Goal: Task Accomplishment & Management: Use online tool/utility

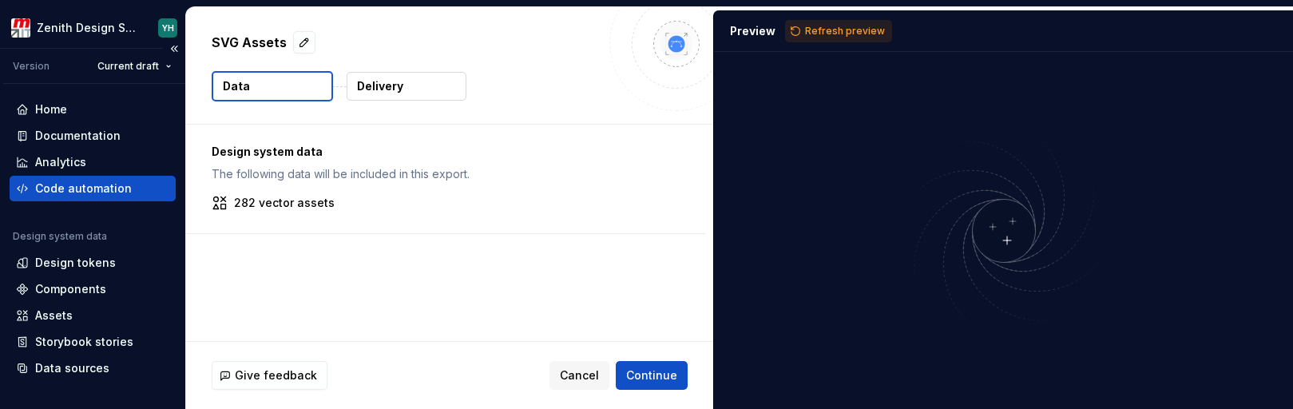
click at [115, 195] on div "Code automation" at bounding box center [83, 189] width 97 height 16
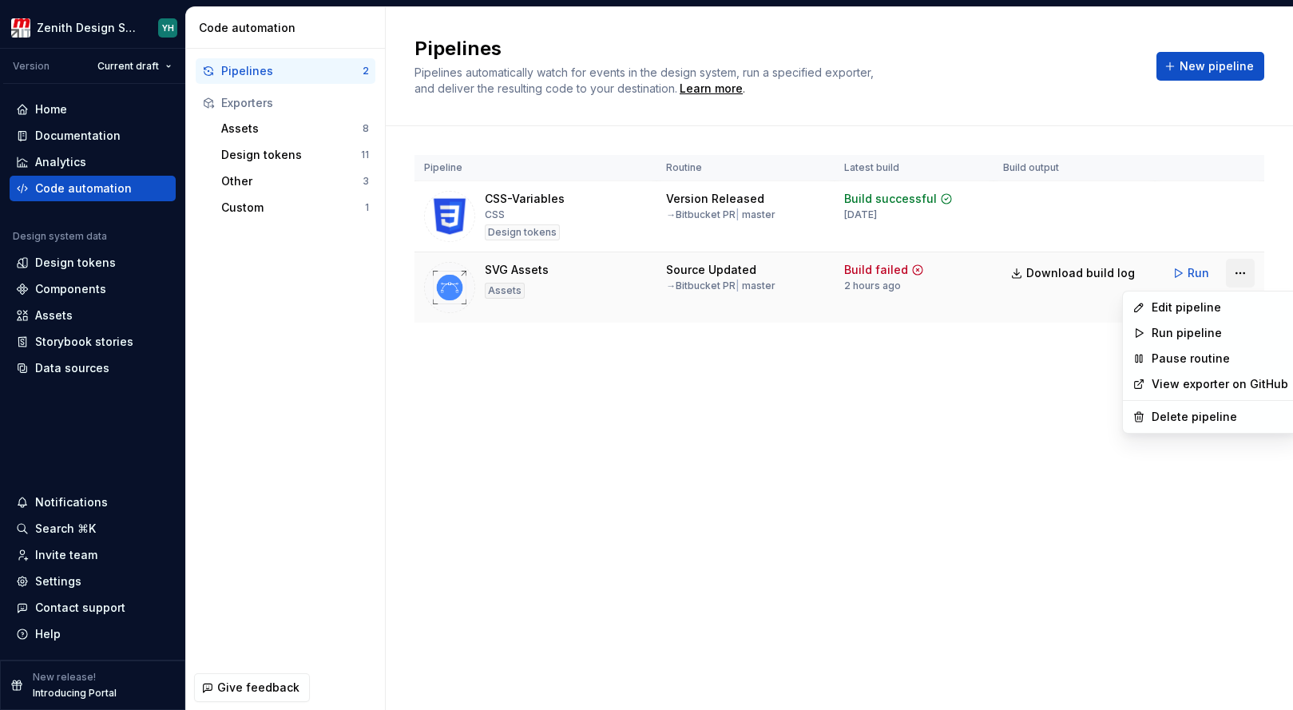
click at [1241, 271] on html "Zenith Design System YH Version Current draft Home Documentation Analytics Code…" at bounding box center [646, 355] width 1293 height 710
click at [1210, 310] on div "Edit pipeline" at bounding box center [1220, 308] width 137 height 16
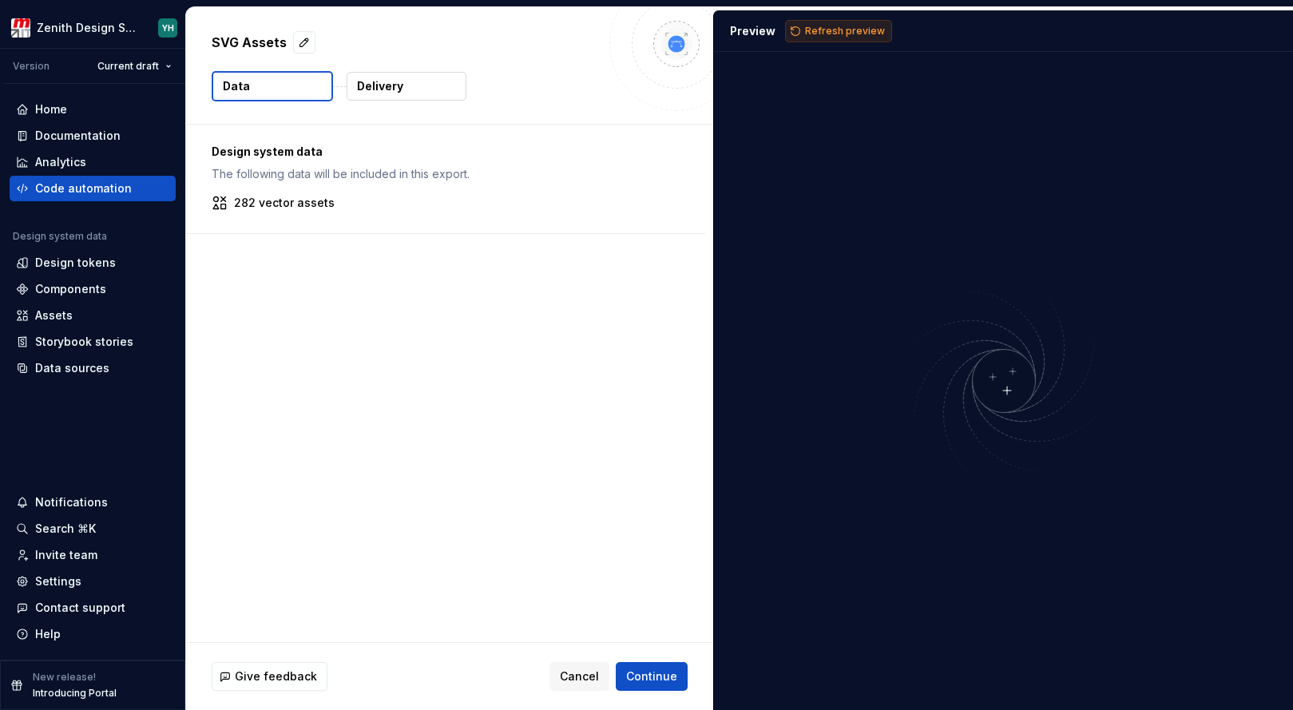
click at [840, 32] on span "Refresh preview" at bounding box center [845, 31] width 80 height 13
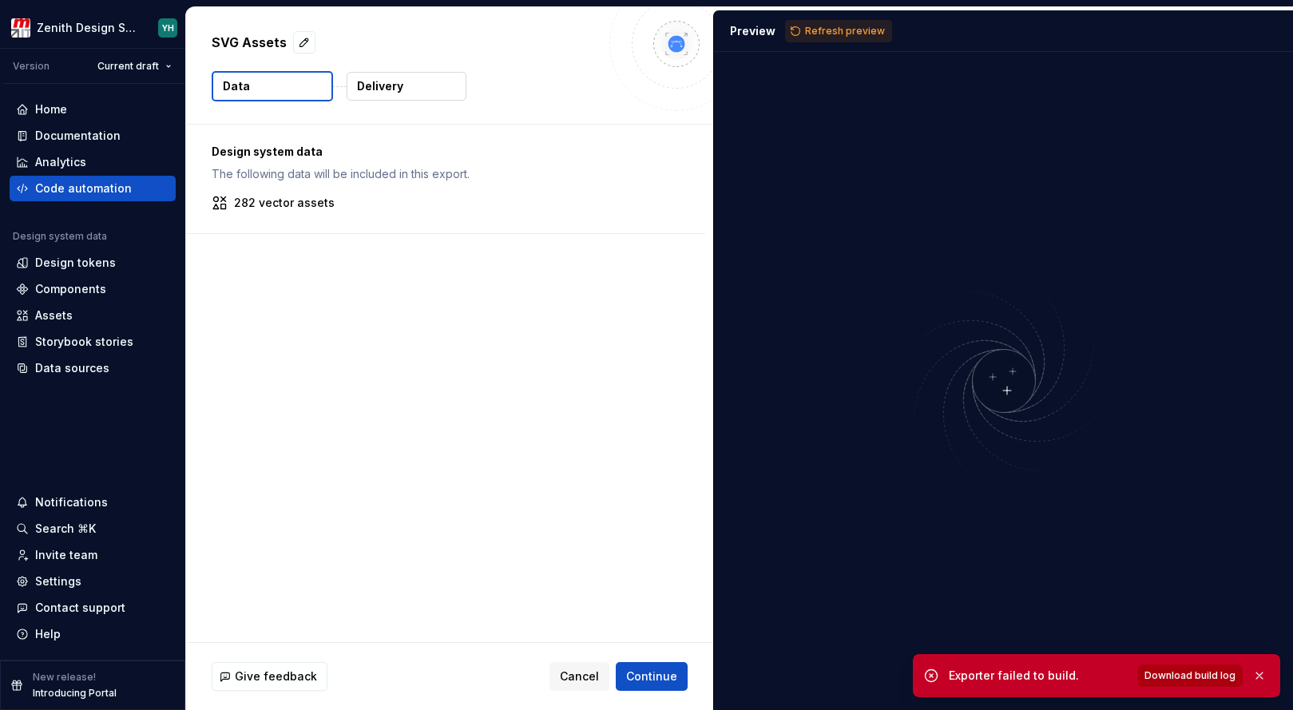
click at [1174, 408] on span "Download build log" at bounding box center [1190, 675] width 91 height 13
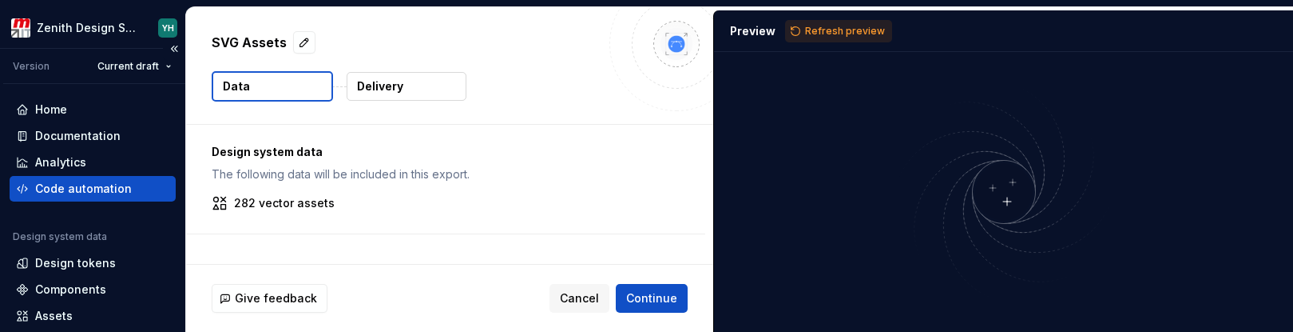
click at [93, 186] on div "Code automation" at bounding box center [83, 189] width 97 height 16
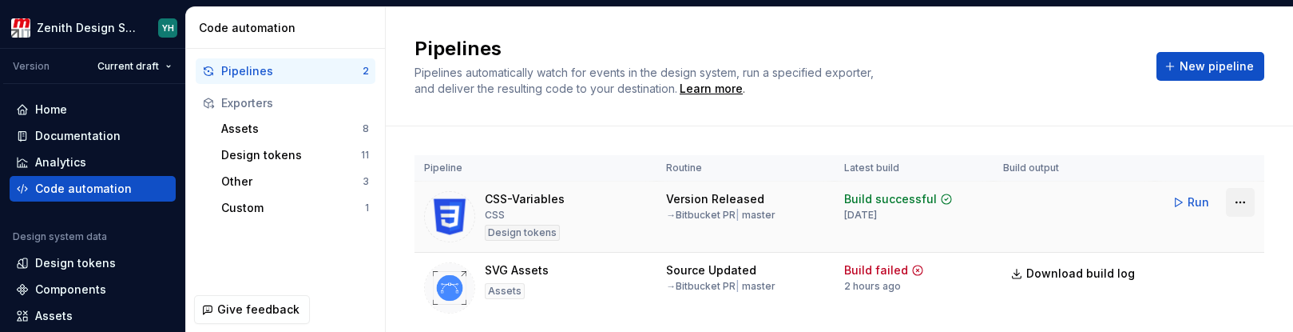
click at [1229, 200] on html "Zenith Design System YH Version Current draft Home Documentation Analytics Code…" at bounding box center [646, 166] width 1293 height 332
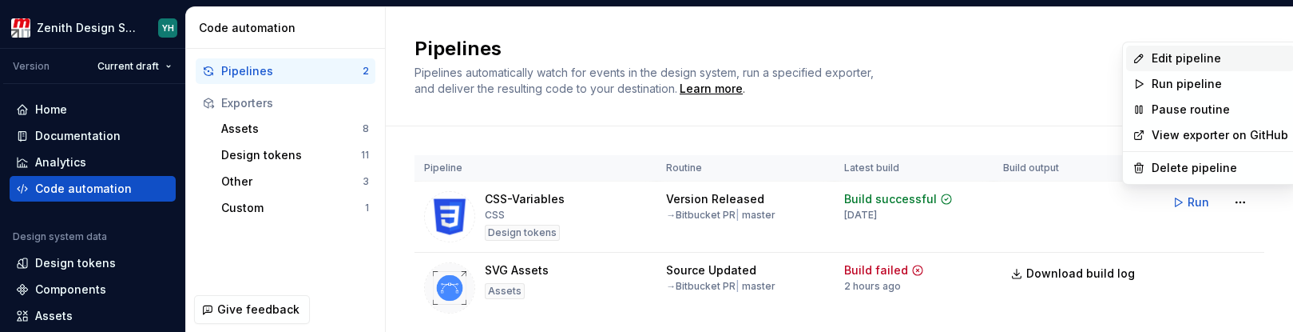
click at [1200, 54] on div "Edit pipeline" at bounding box center [1220, 58] width 137 height 16
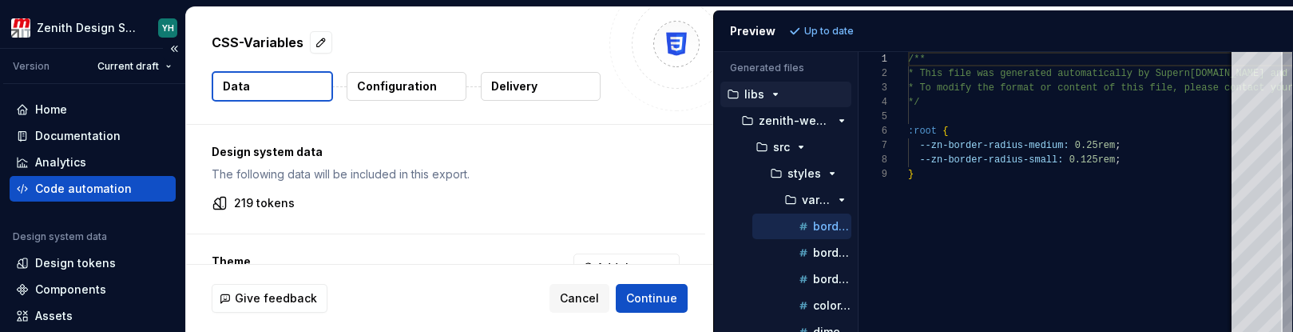
click at [60, 189] on div "Code automation" at bounding box center [83, 189] width 97 height 16
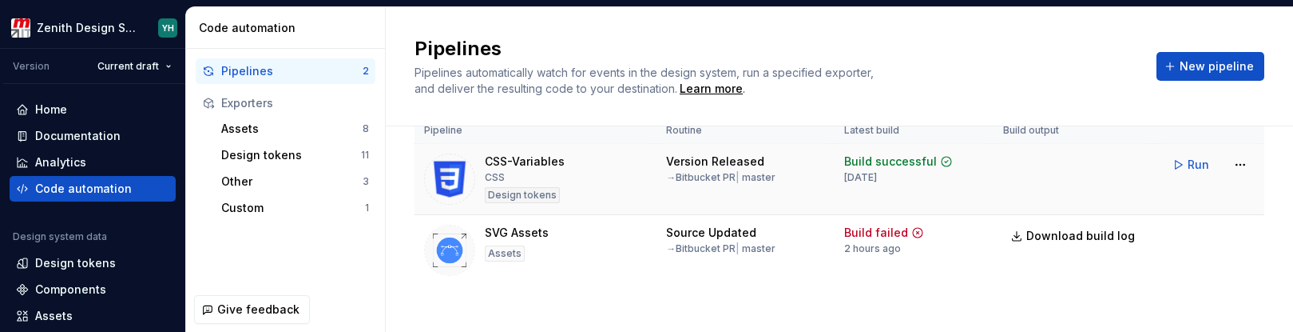
scroll to position [52, 0]
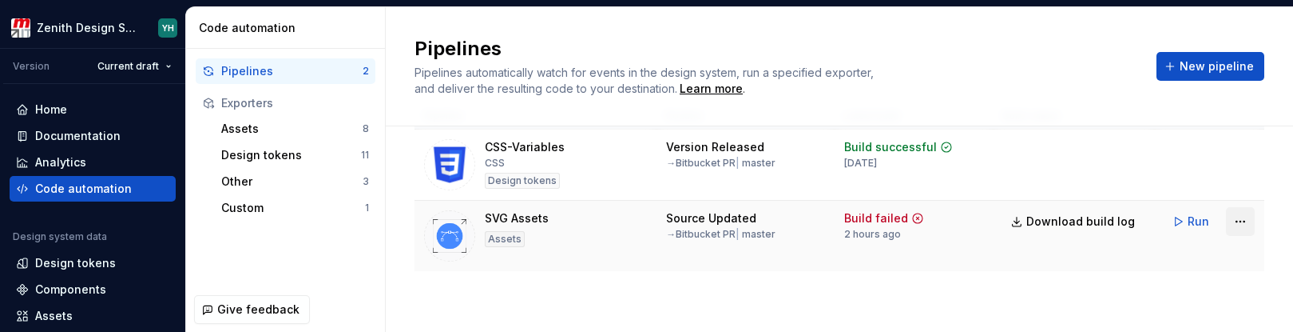
click at [1237, 225] on html "Zenith Design System YH Version Current draft Home Documentation Analytics Code…" at bounding box center [646, 166] width 1293 height 332
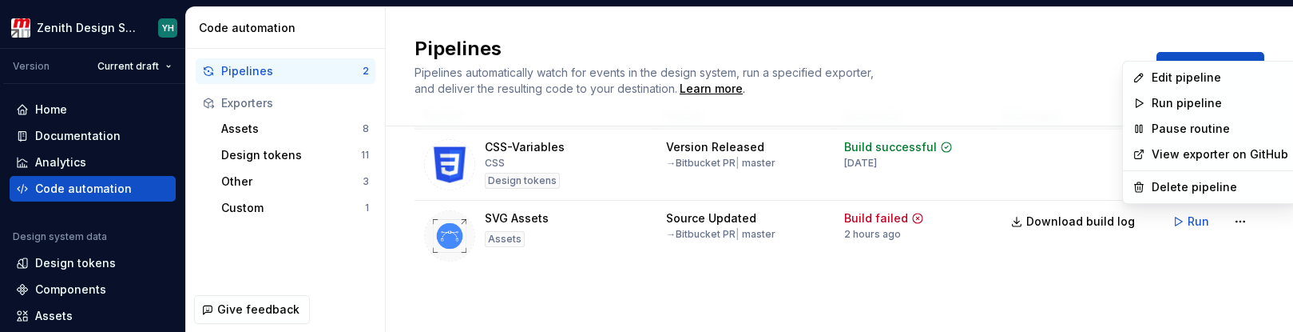
click at [1168, 301] on html "Zenith Design System YH Version Current draft Home Documentation Analytics Code…" at bounding box center [646, 166] width 1293 height 332
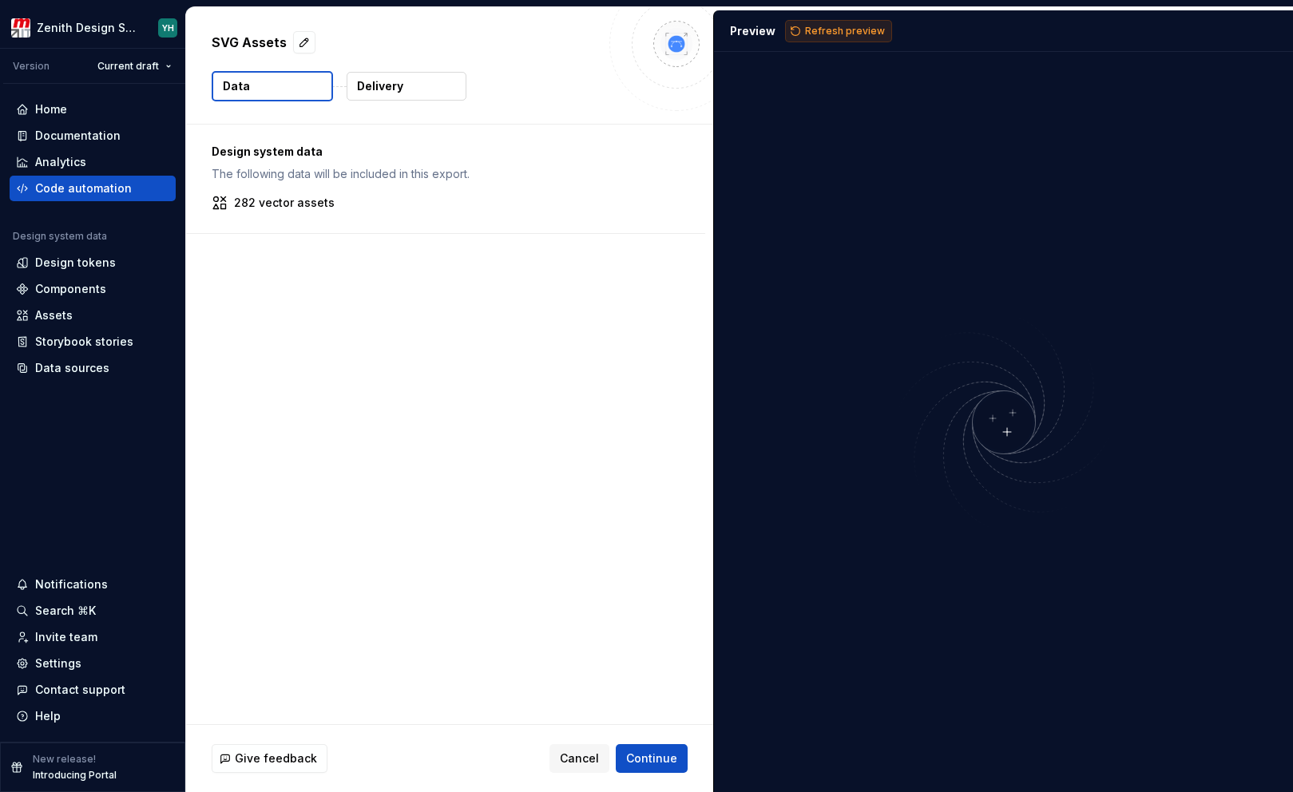
click at [828, 35] on span "Refresh preview" at bounding box center [845, 31] width 80 height 13
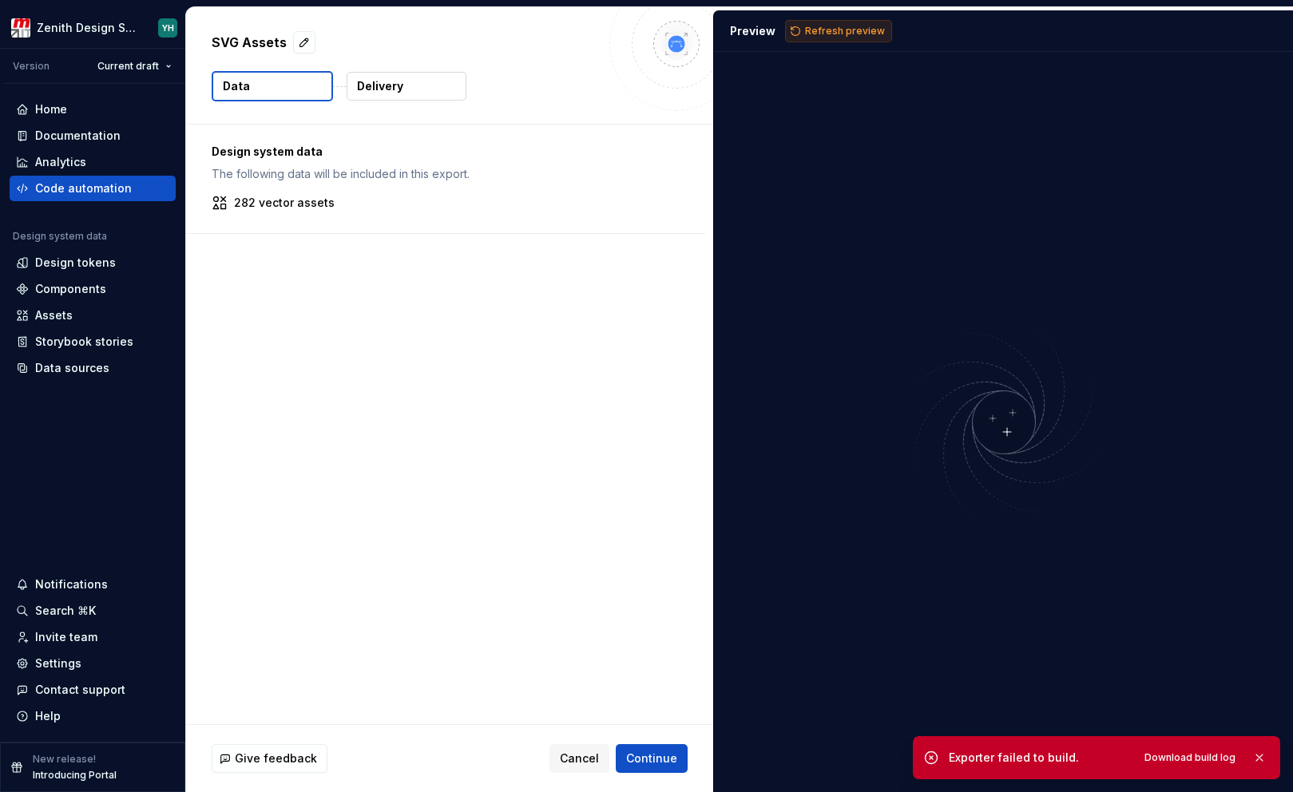
click at [831, 29] on span "Refresh preview" at bounding box center [845, 31] width 80 height 13
click at [587, 752] on span "Cancel" at bounding box center [579, 759] width 39 height 16
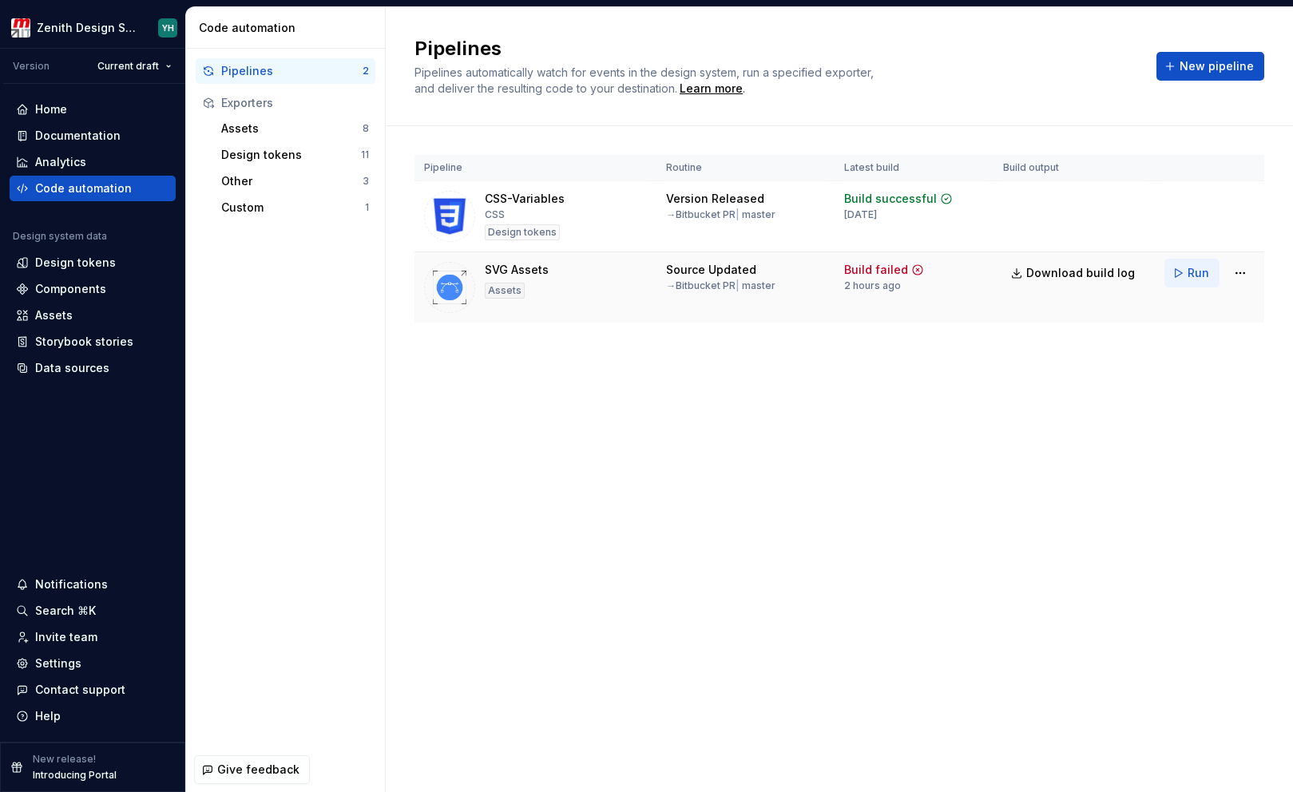
click at [1196, 273] on span "Run" at bounding box center [1199, 273] width 22 height 16
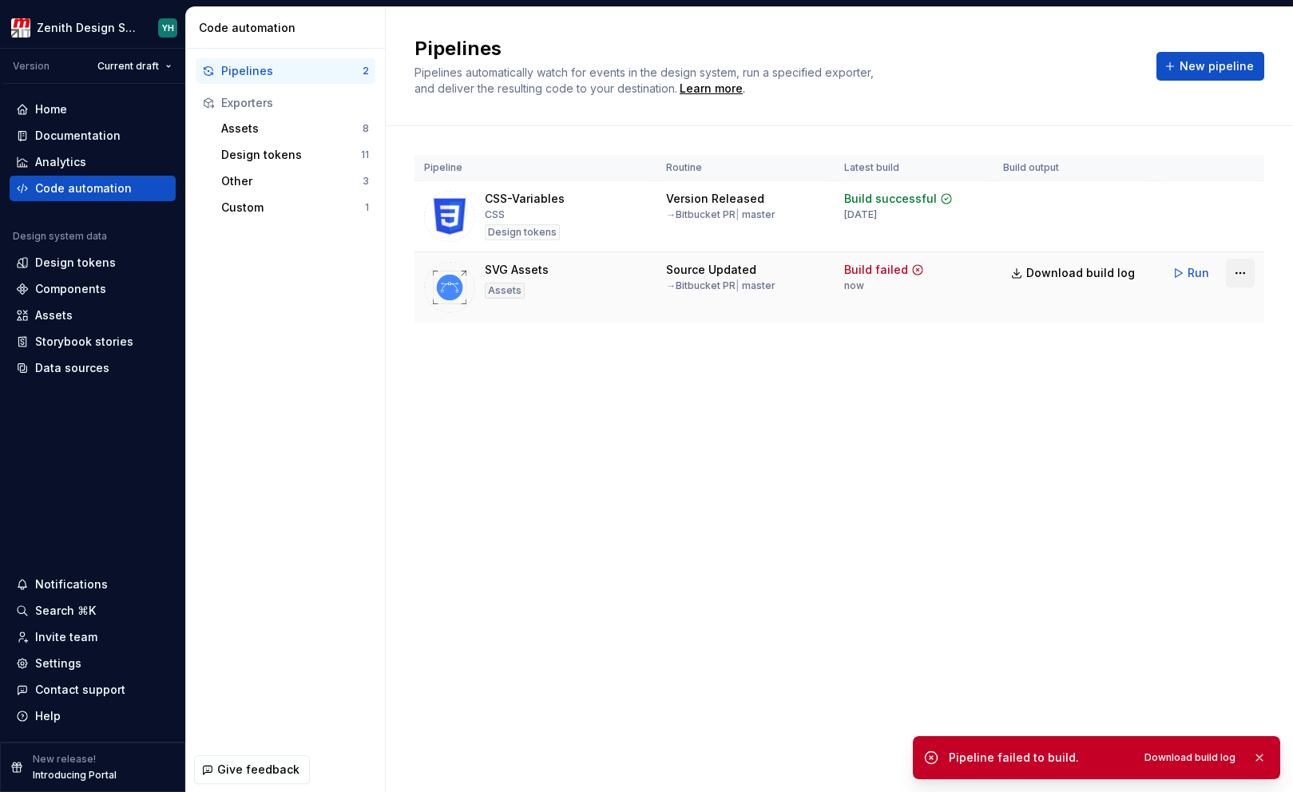
click at [1234, 274] on html "Zenith Design System YH Version Current draft Home Documentation Analytics Code…" at bounding box center [646, 396] width 1293 height 792
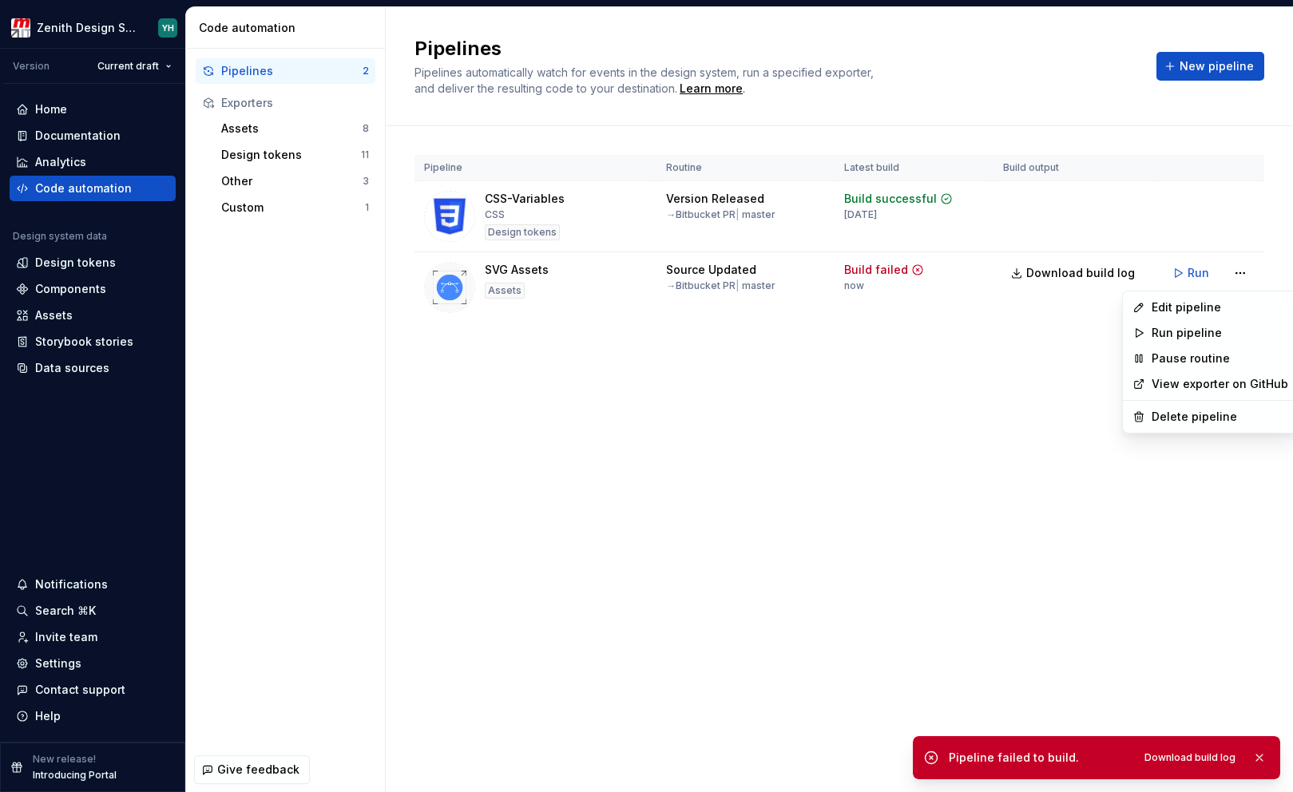
click at [1078, 268] on html "Zenith Design System YH Version Current draft Home Documentation Analytics Code…" at bounding box center [646, 396] width 1293 height 792
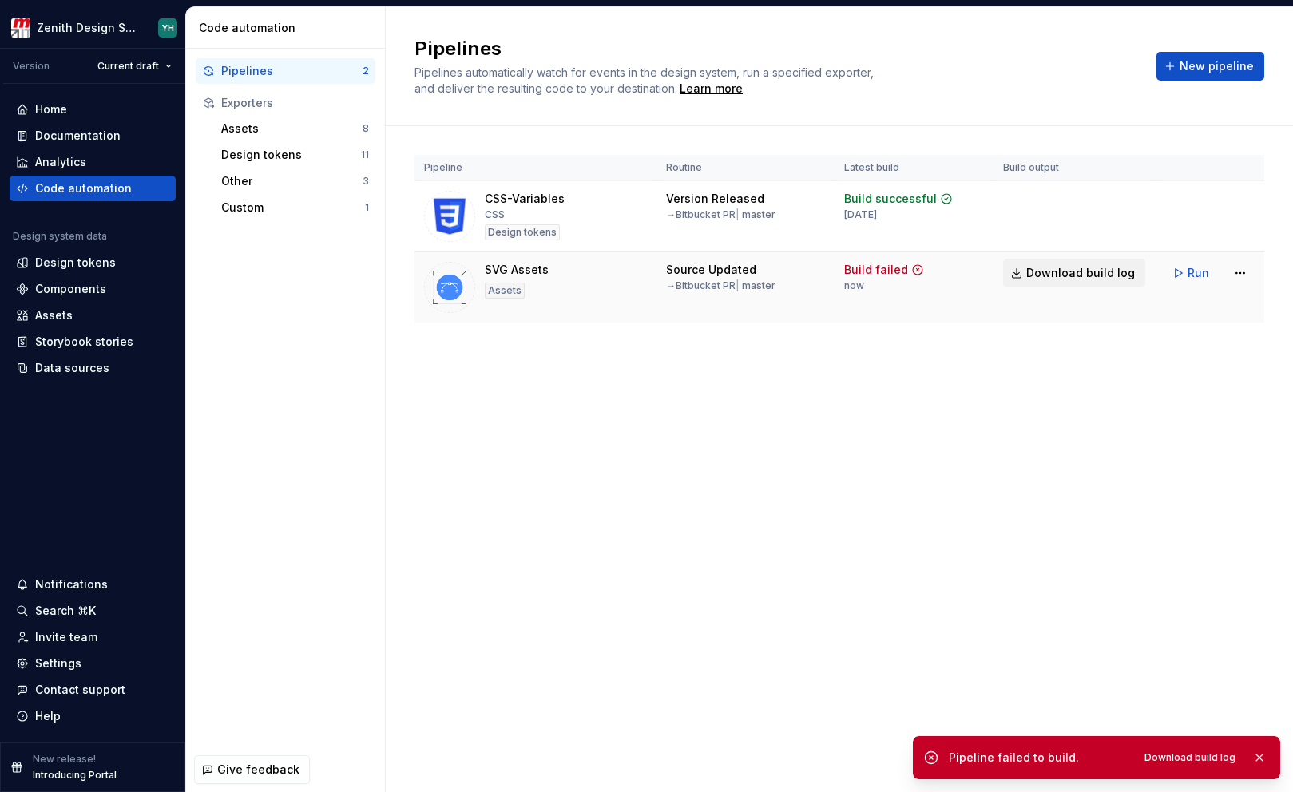
click at [1060, 272] on span "Download build log" at bounding box center [1081, 273] width 109 height 16
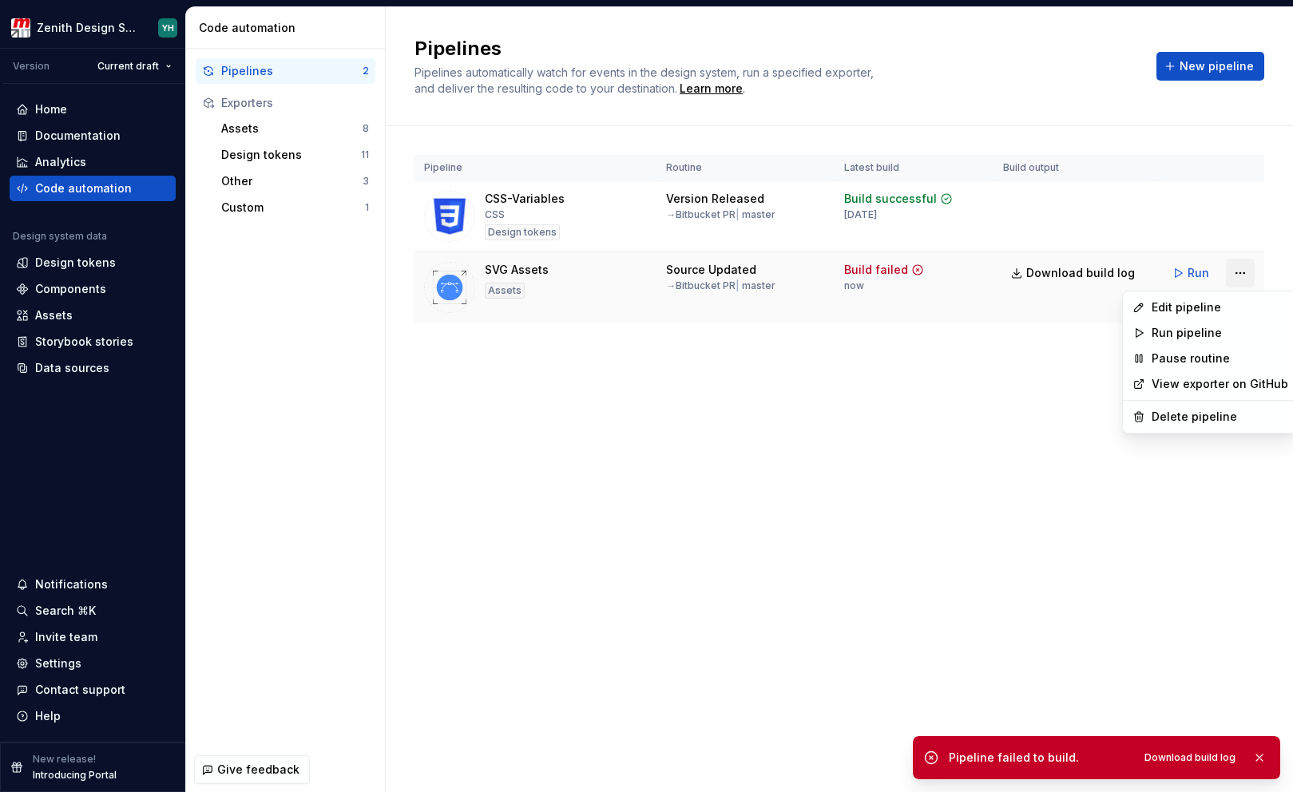
click at [1243, 270] on html "Zenith Design System YH Version Current draft Home Documentation Analytics Code…" at bounding box center [646, 396] width 1293 height 792
click at [1196, 417] on div "Delete pipeline" at bounding box center [1220, 417] width 137 height 16
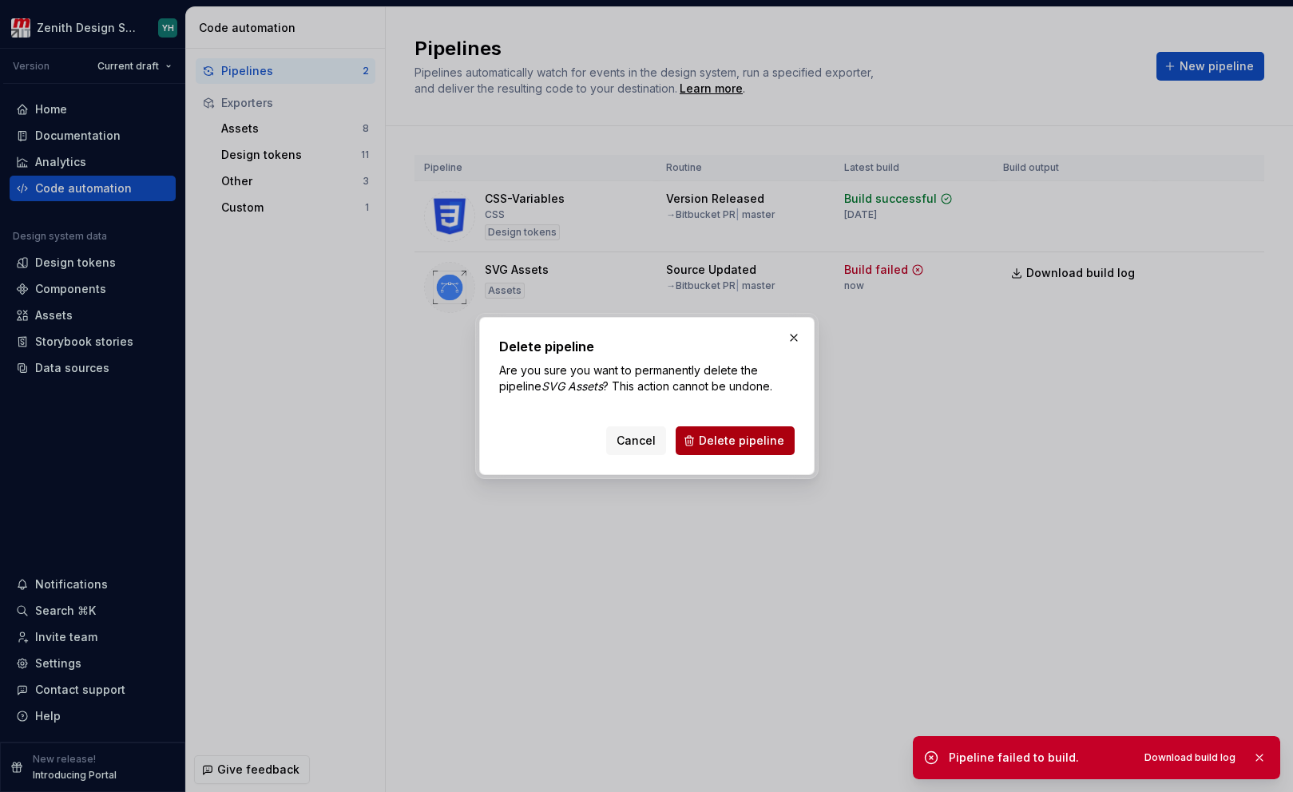
click at [784, 440] on button "Delete pipeline" at bounding box center [735, 441] width 119 height 29
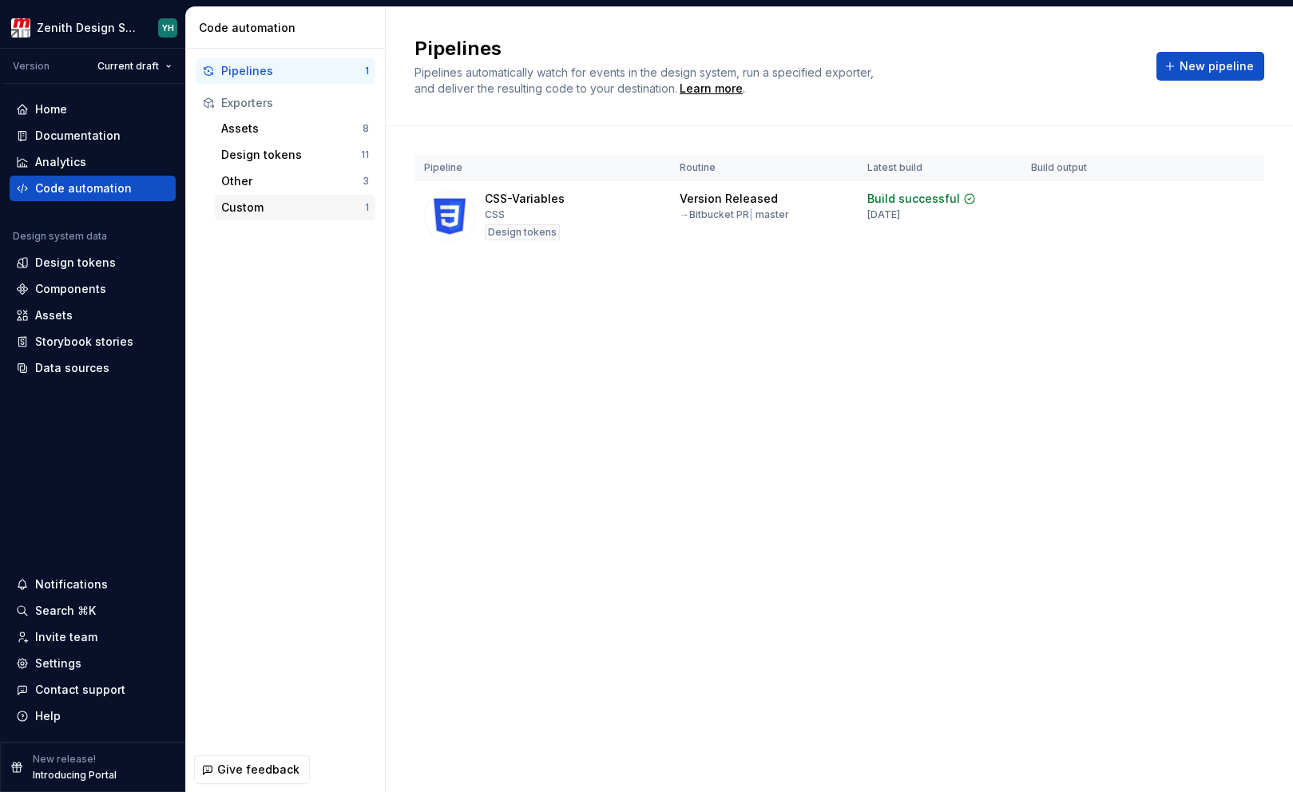
click at [236, 205] on div "Custom" at bounding box center [293, 208] width 144 height 16
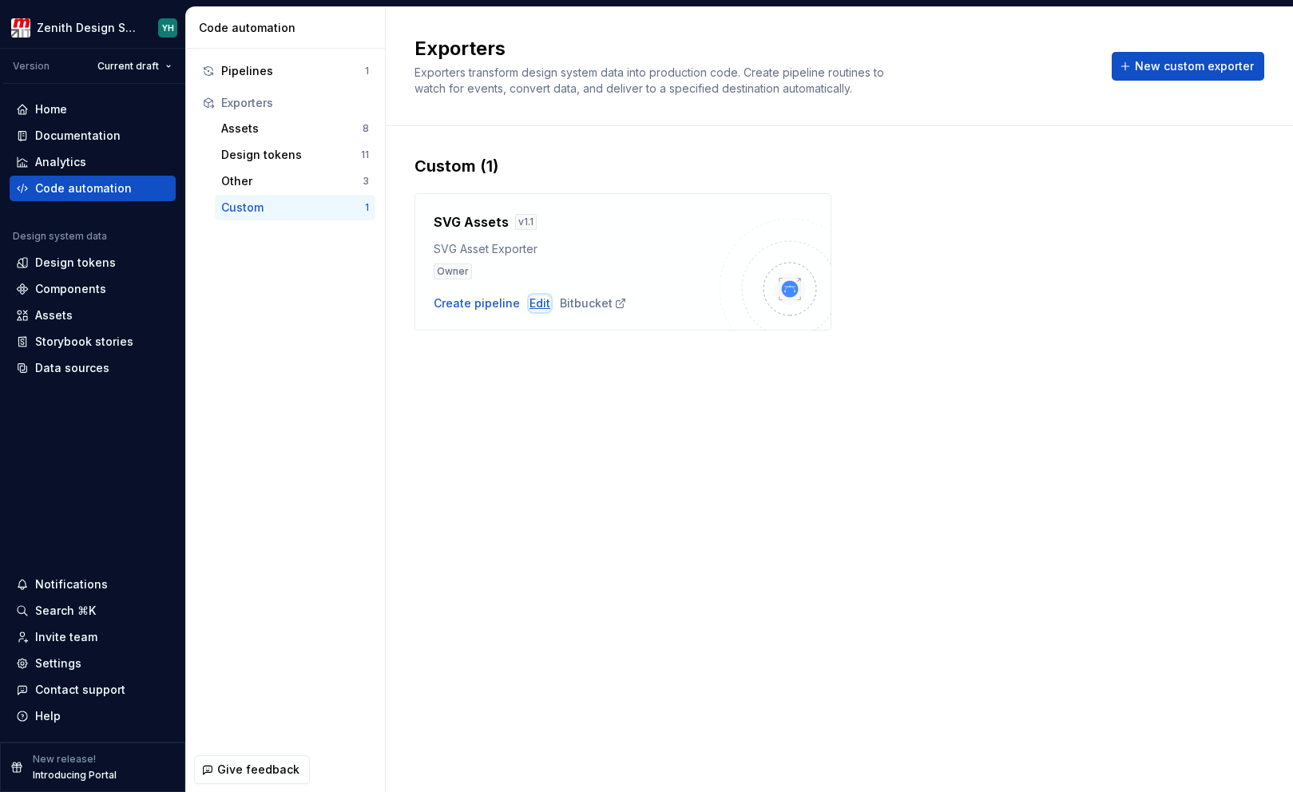
click at [535, 305] on div "Edit" at bounding box center [540, 304] width 21 height 16
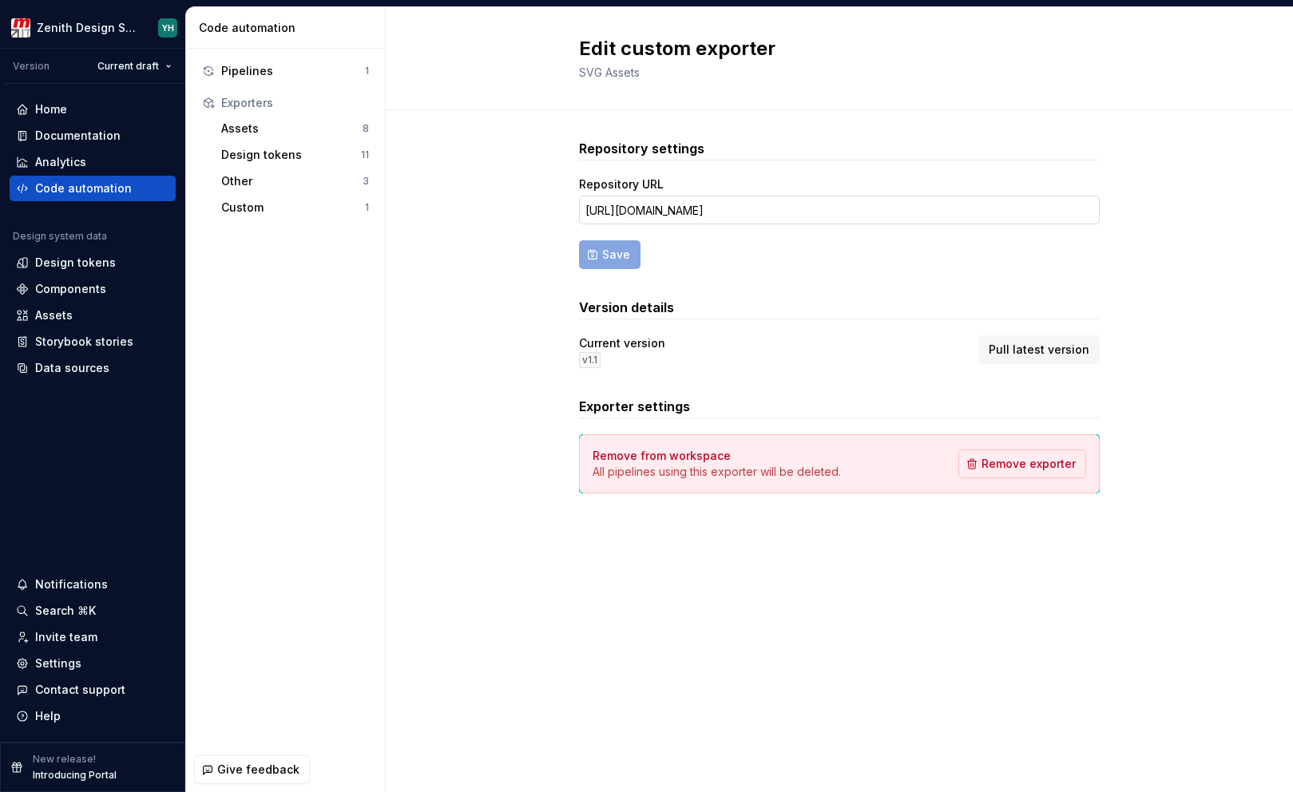
click at [742, 209] on input "[URL][DOMAIN_NAME]" at bounding box center [839, 210] width 521 height 29
click at [796, 213] on input "[URL][DOMAIN_NAME]" at bounding box center [839, 210] width 521 height 29
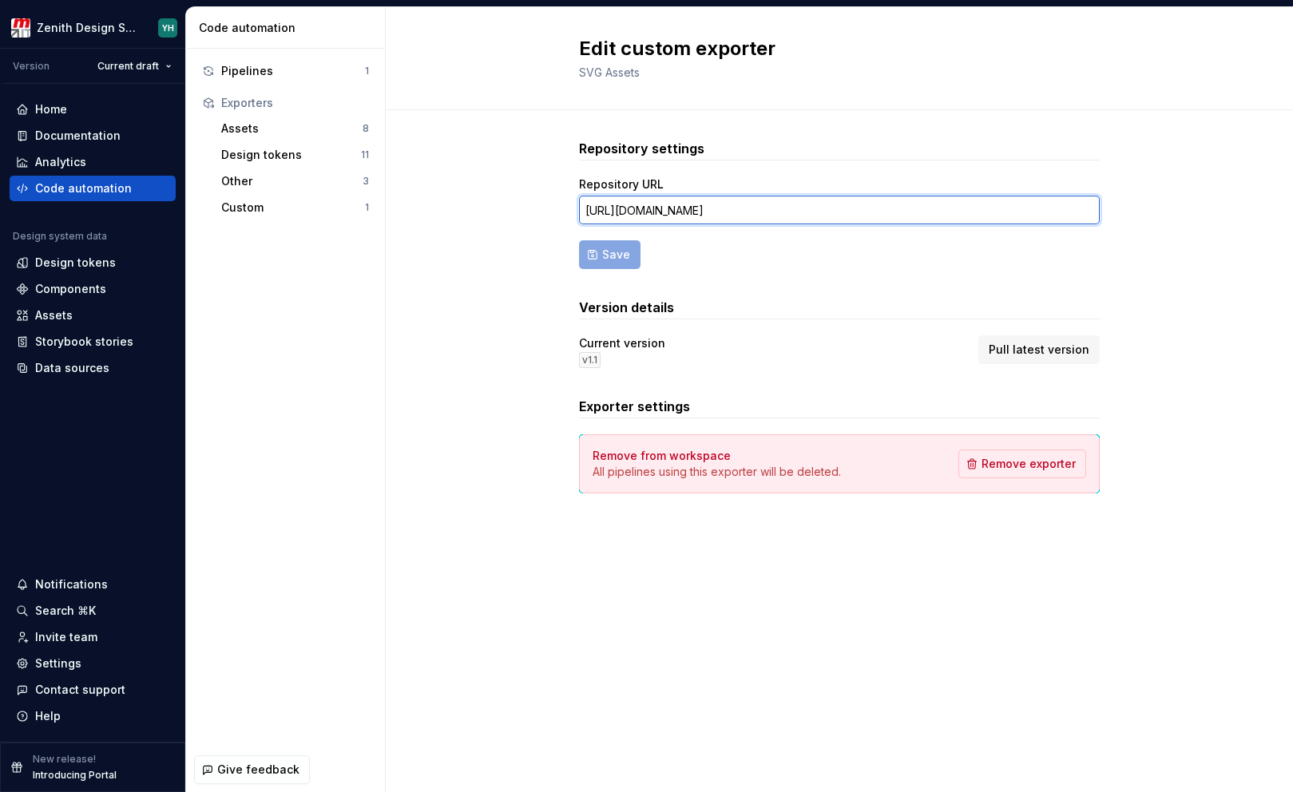
click at [796, 213] on input "[URL][DOMAIN_NAME]" at bounding box center [839, 210] width 521 height 29
click at [1047, 355] on span "Pull latest version" at bounding box center [1039, 350] width 101 height 16
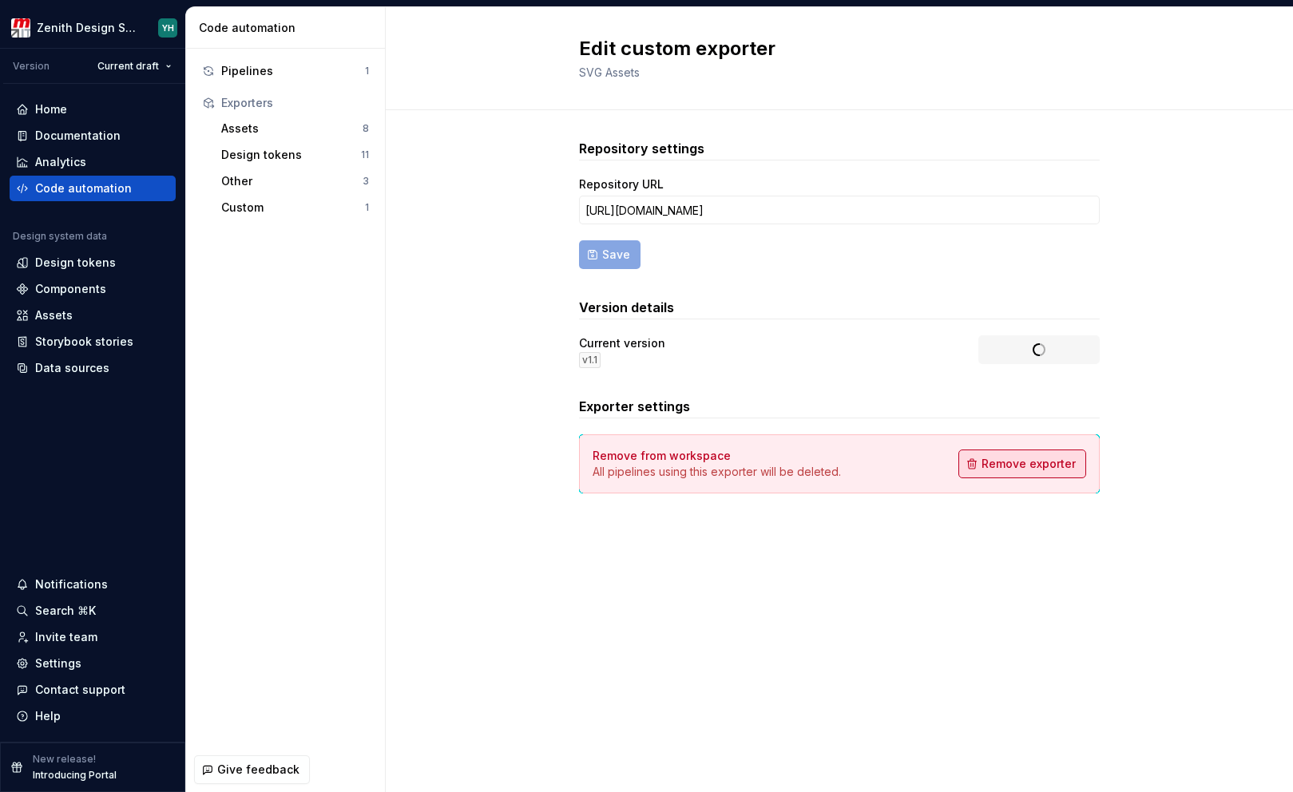
click at [1038, 461] on span "Remove exporter" at bounding box center [1029, 464] width 94 height 16
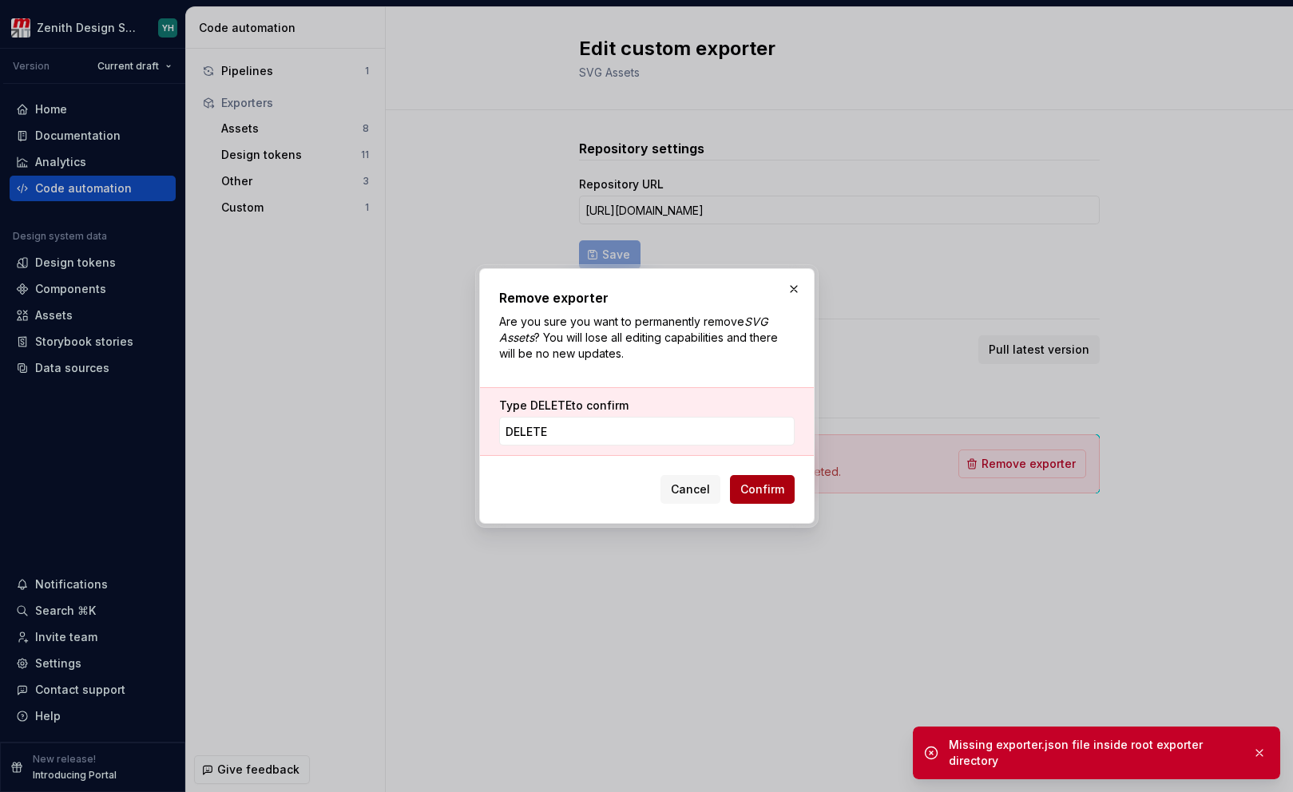
type input "DELETE"
click at [774, 485] on span "Confirm" at bounding box center [763, 490] width 44 height 16
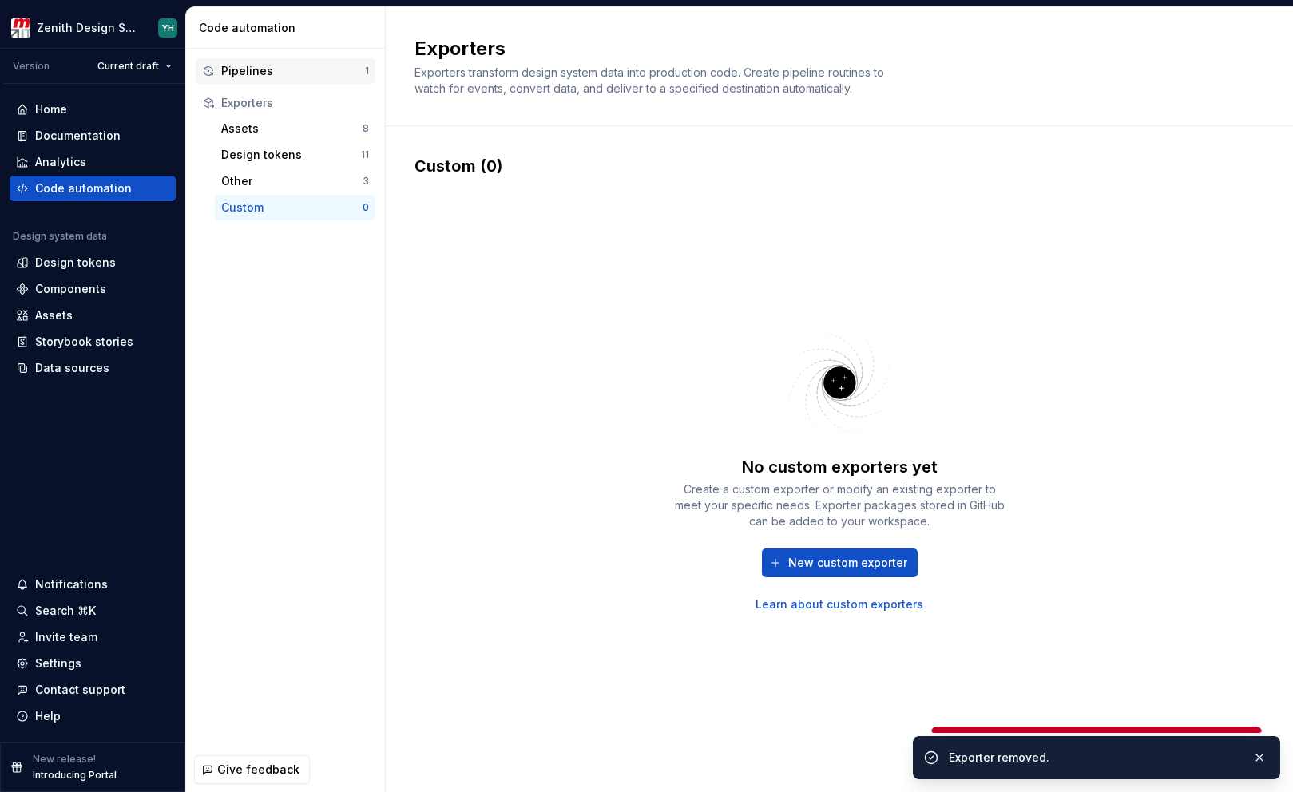
click at [277, 76] on div "Pipelines" at bounding box center [293, 71] width 144 height 16
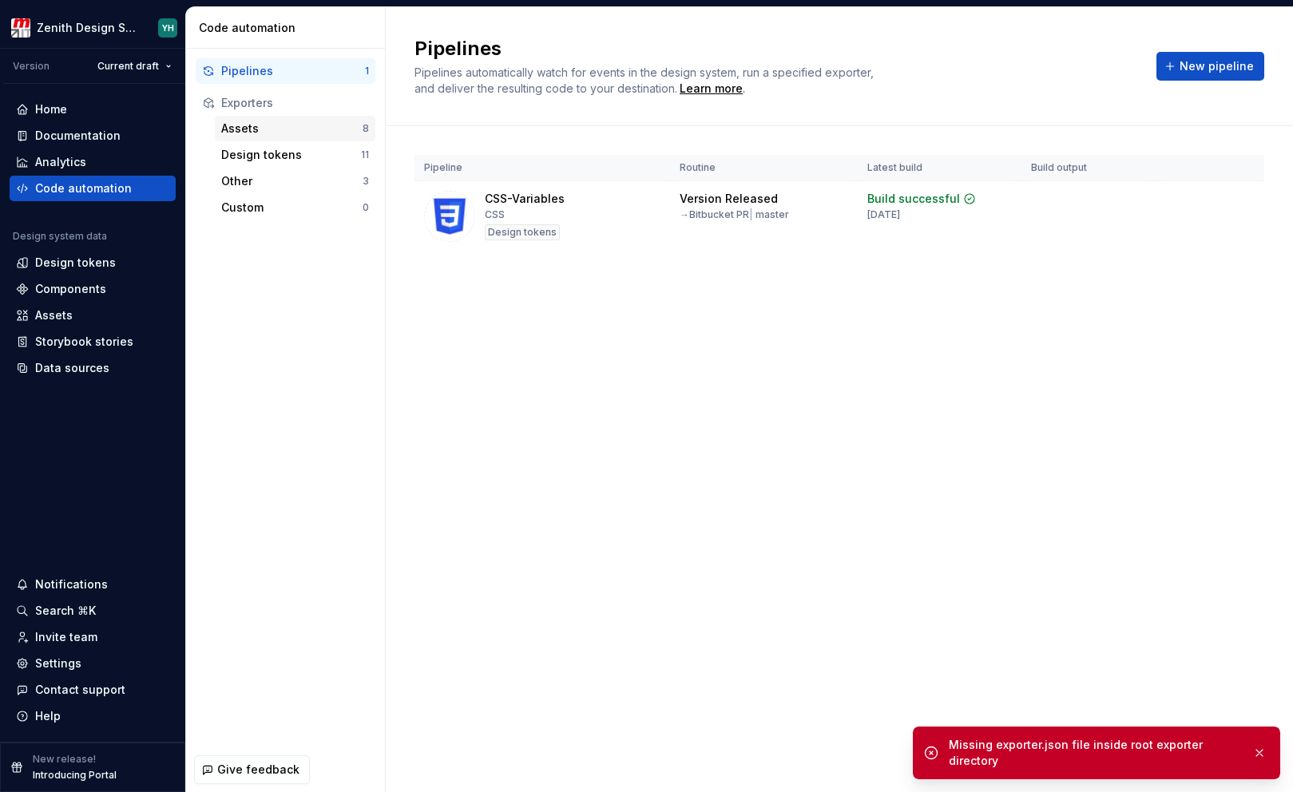
click at [260, 135] on div "Assets" at bounding box center [291, 129] width 141 height 16
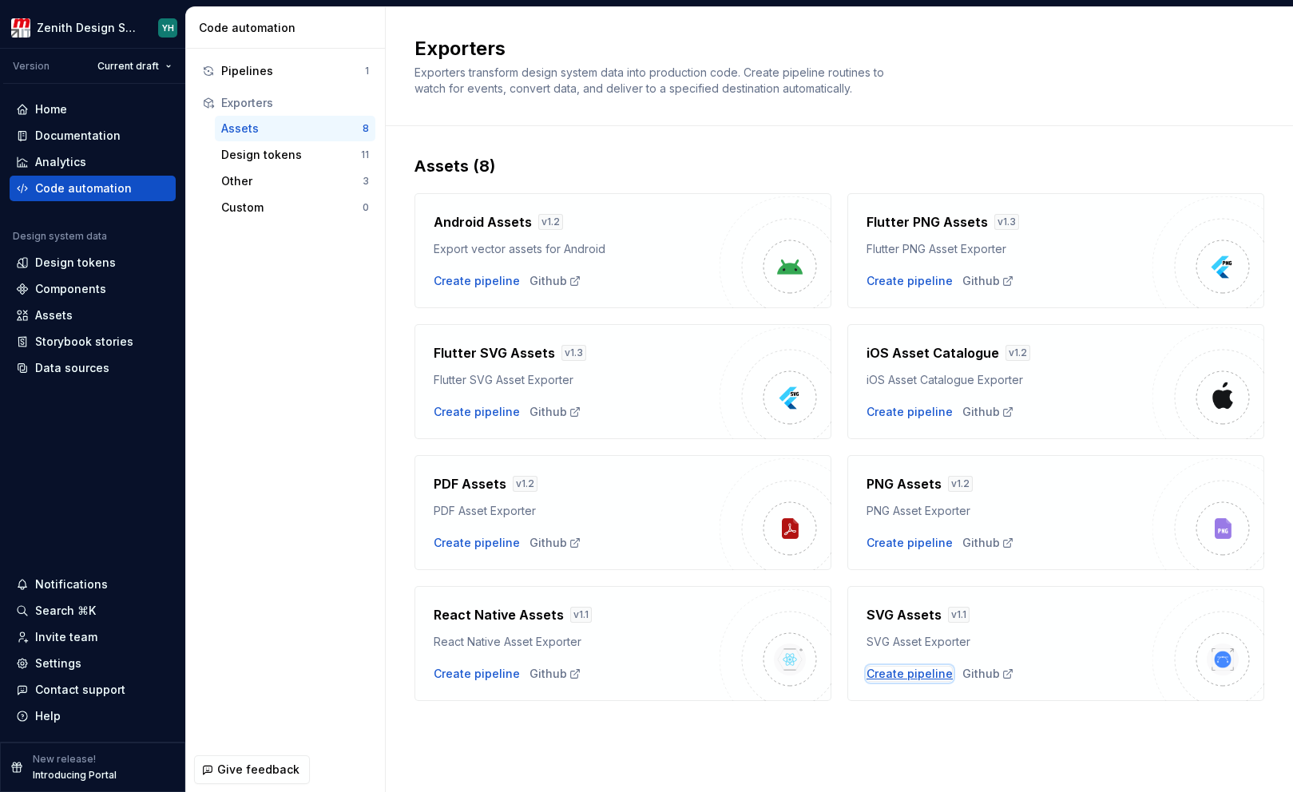
click at [921, 673] on div "Create pipeline" at bounding box center [910, 674] width 86 height 16
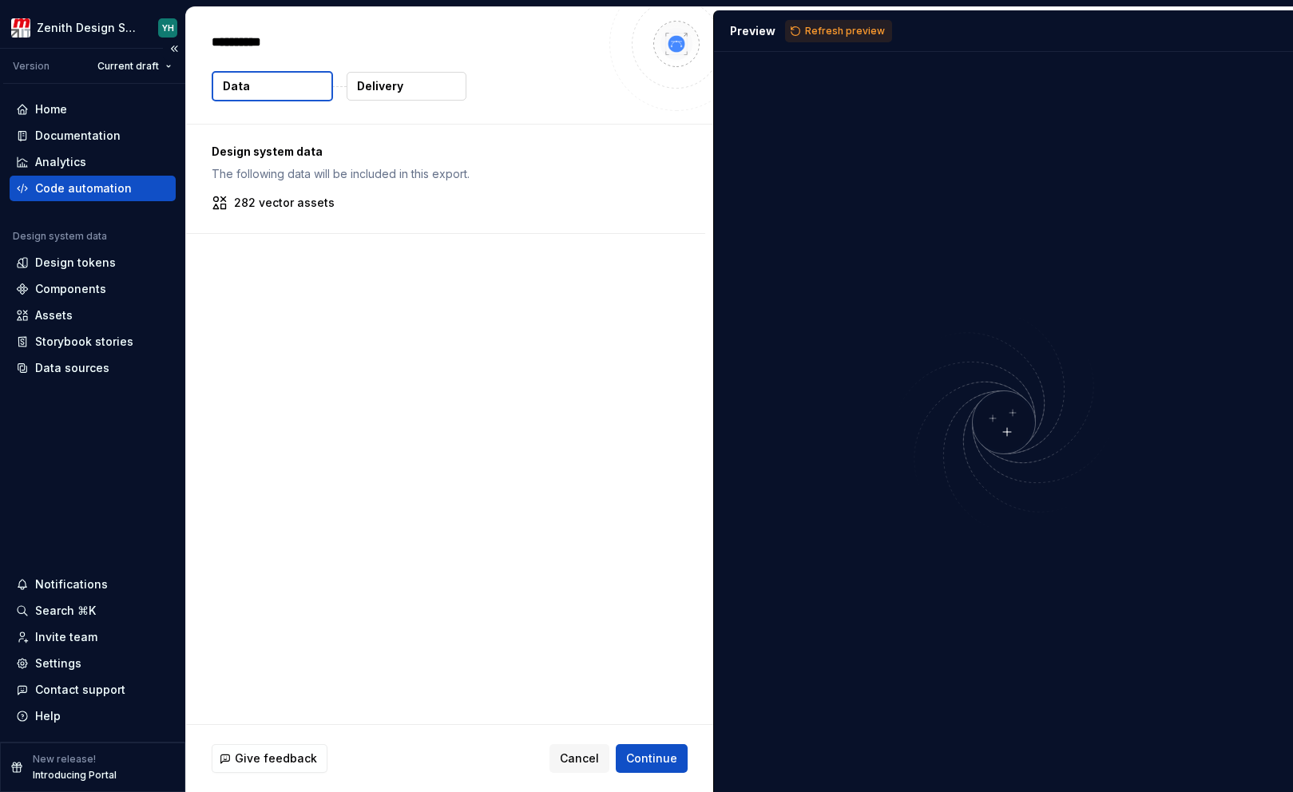
click at [106, 177] on div "Code automation" at bounding box center [93, 189] width 166 height 26
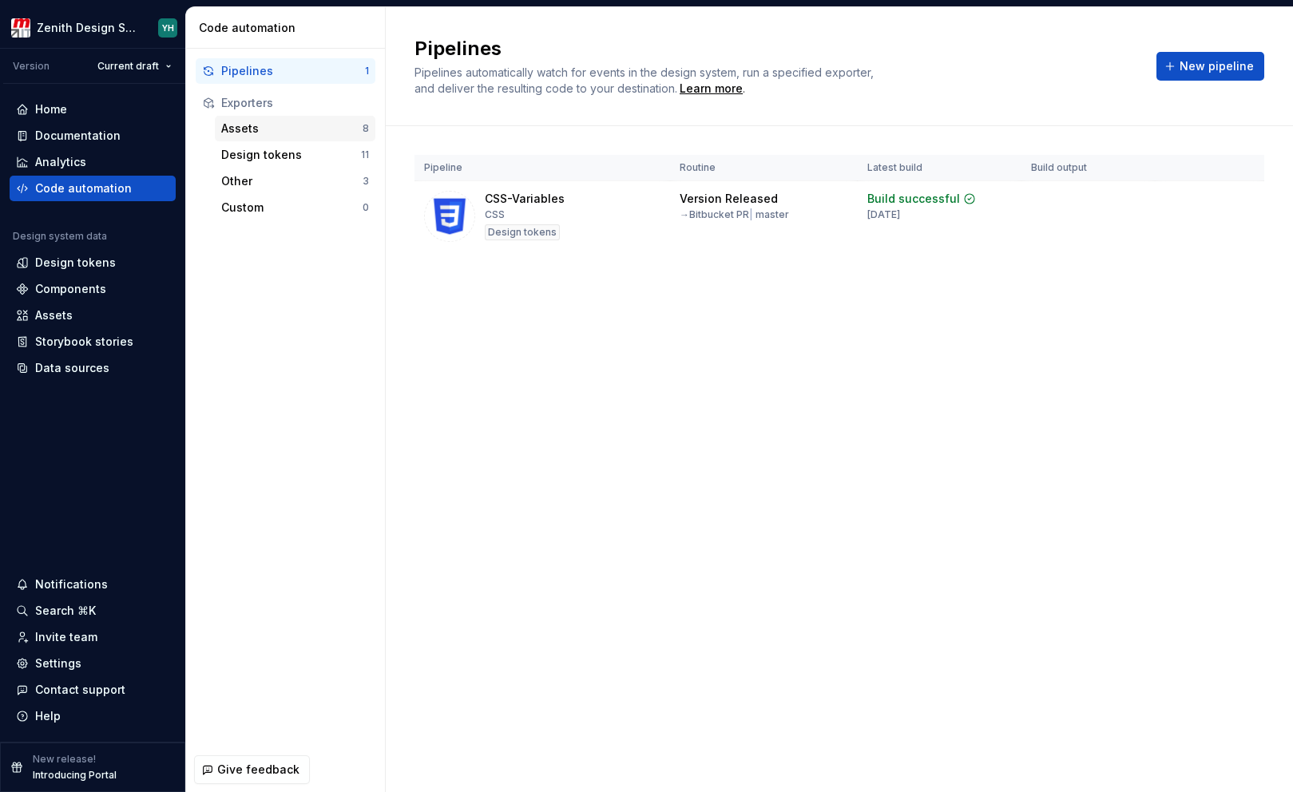
click at [292, 134] on div "Assets" at bounding box center [291, 129] width 141 height 16
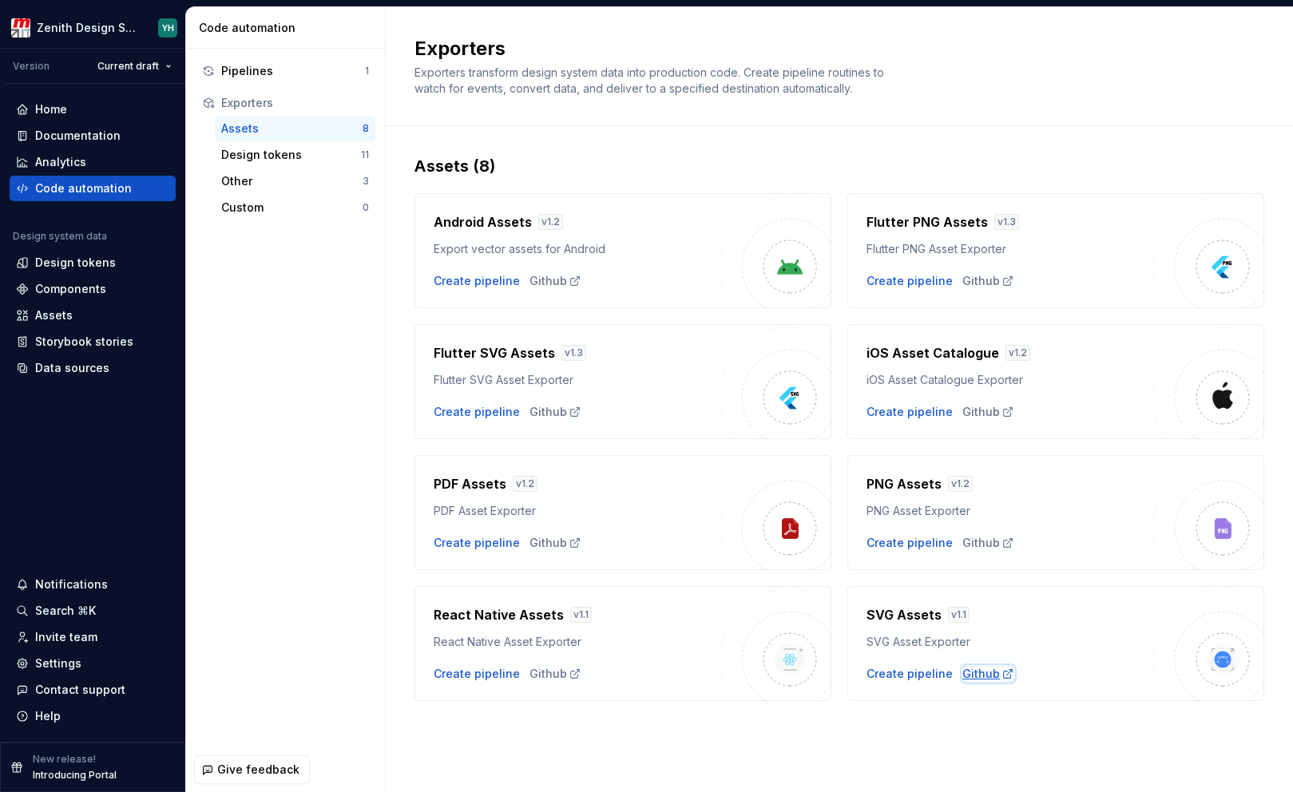
click at [982, 673] on div "Github" at bounding box center [989, 674] width 52 height 16
click at [261, 68] on div "Pipelines" at bounding box center [293, 71] width 144 height 16
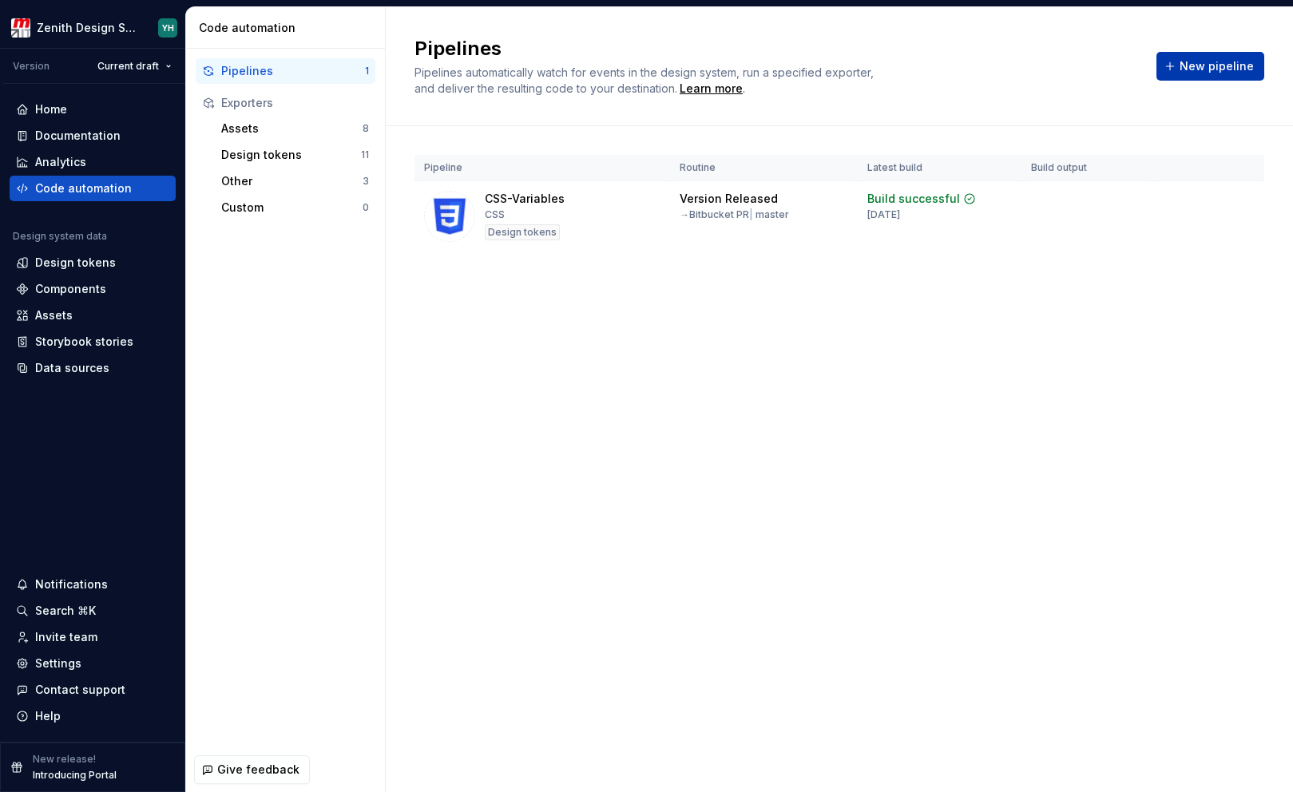
click at [1213, 62] on span "New pipeline" at bounding box center [1217, 66] width 74 height 16
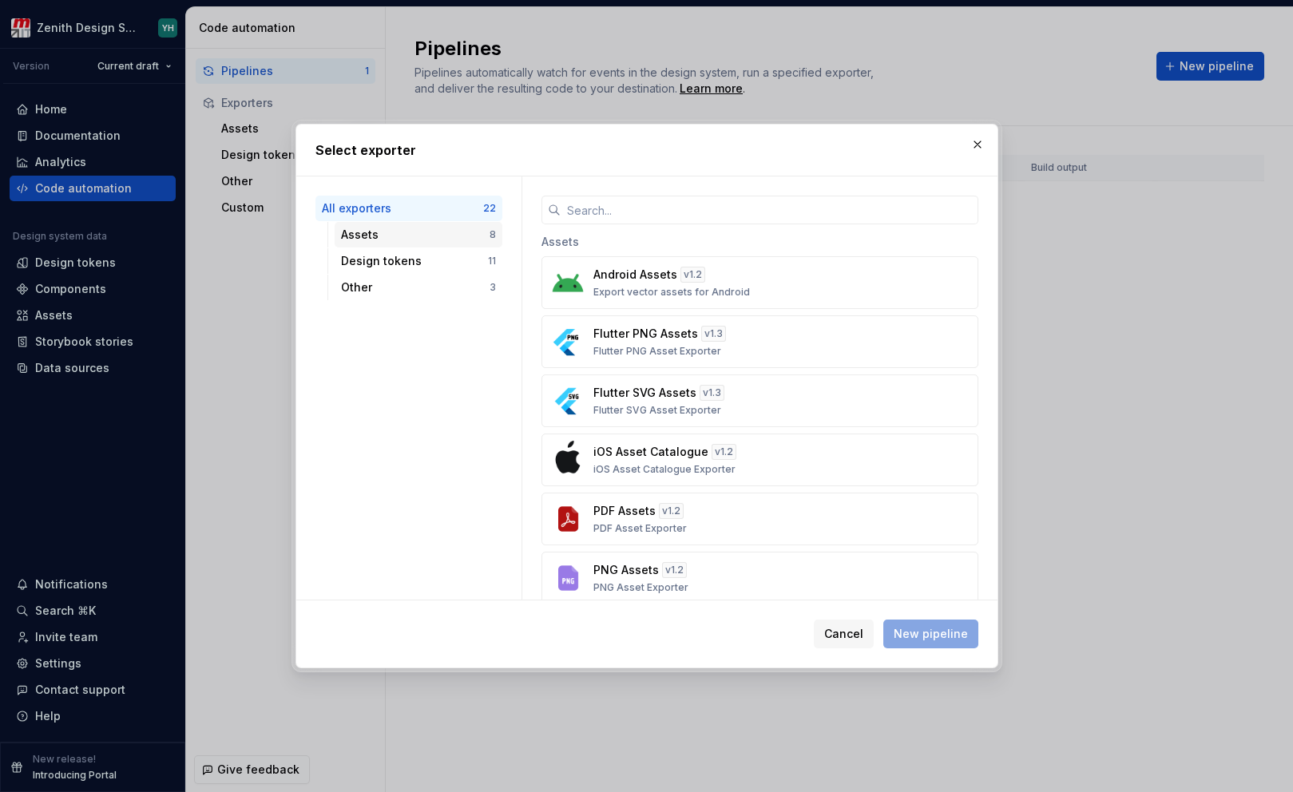
click at [417, 239] on div "Assets" at bounding box center [415, 235] width 149 height 16
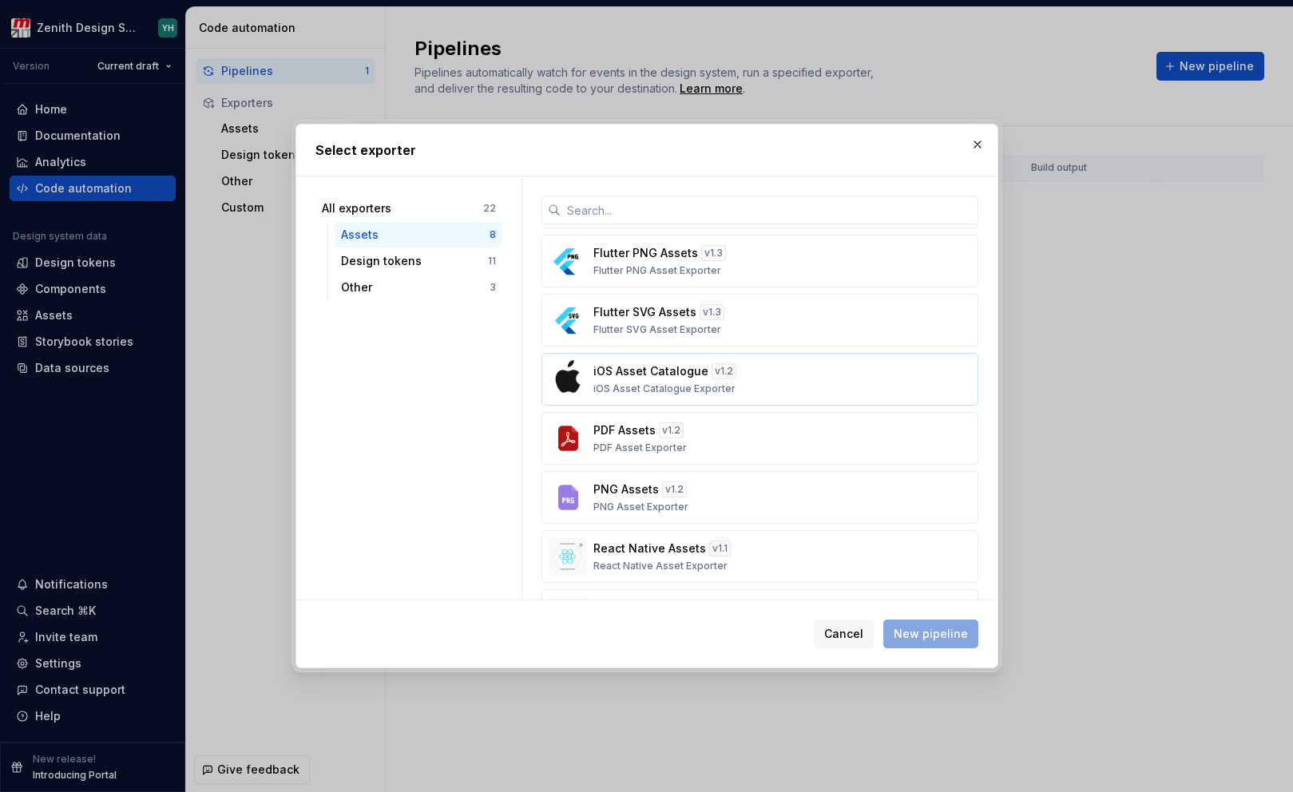
scroll to position [117, 0]
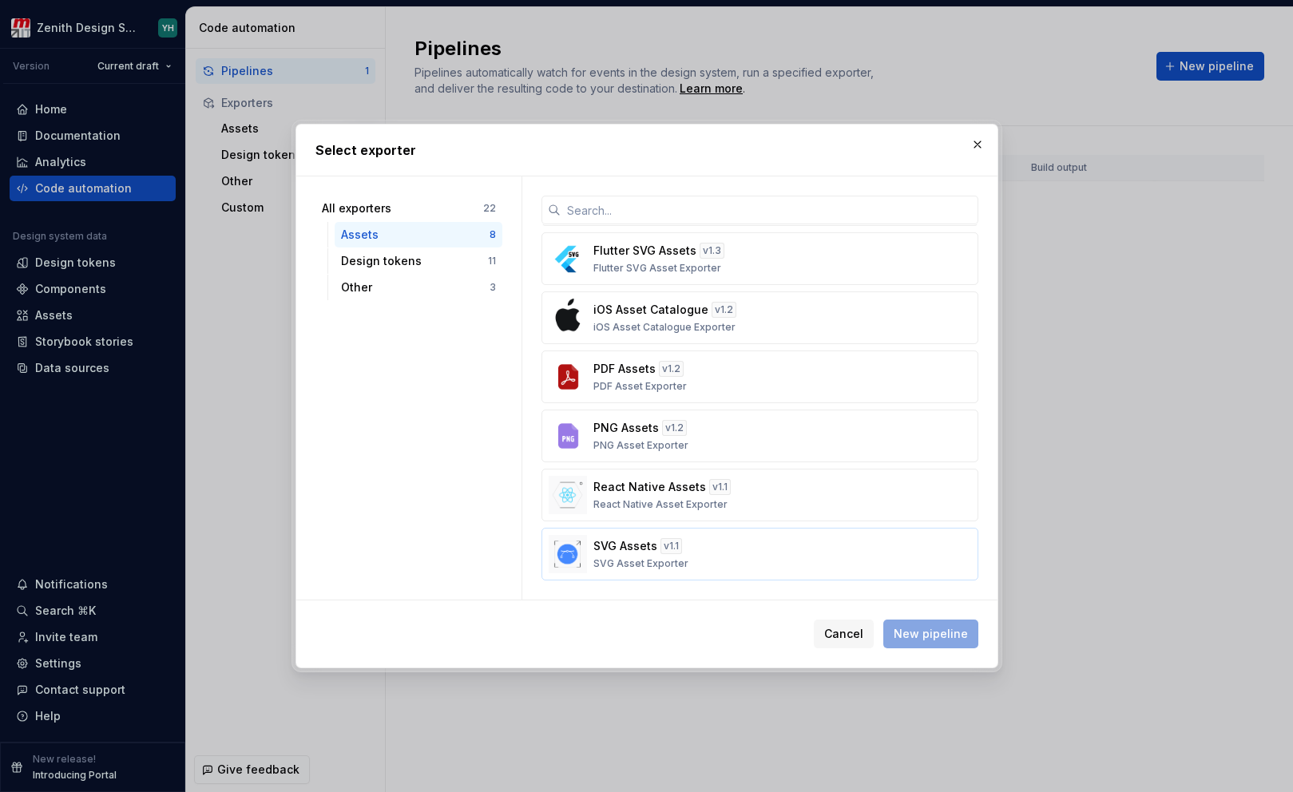
click at [645, 554] on p "SVG Assets" at bounding box center [626, 546] width 64 height 16
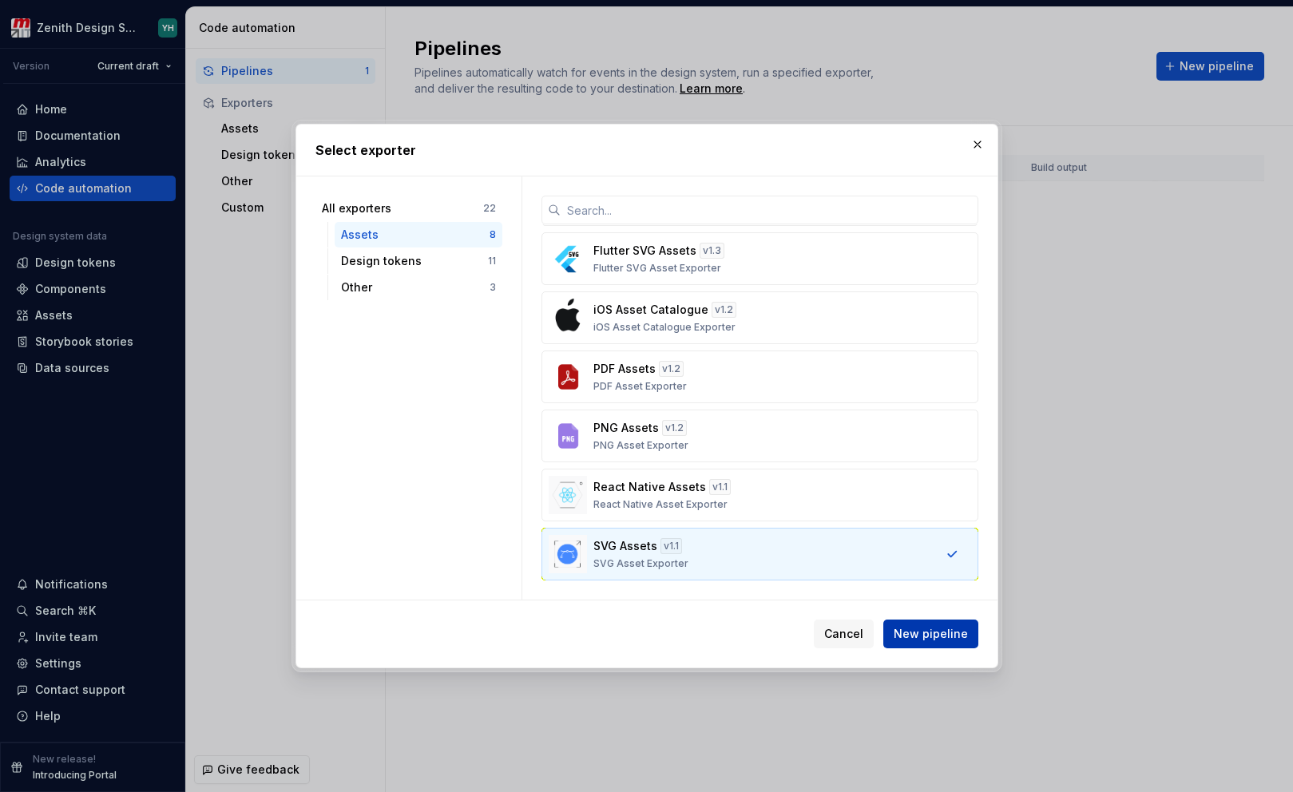
click at [930, 637] on span "New pipeline" at bounding box center [931, 634] width 74 height 16
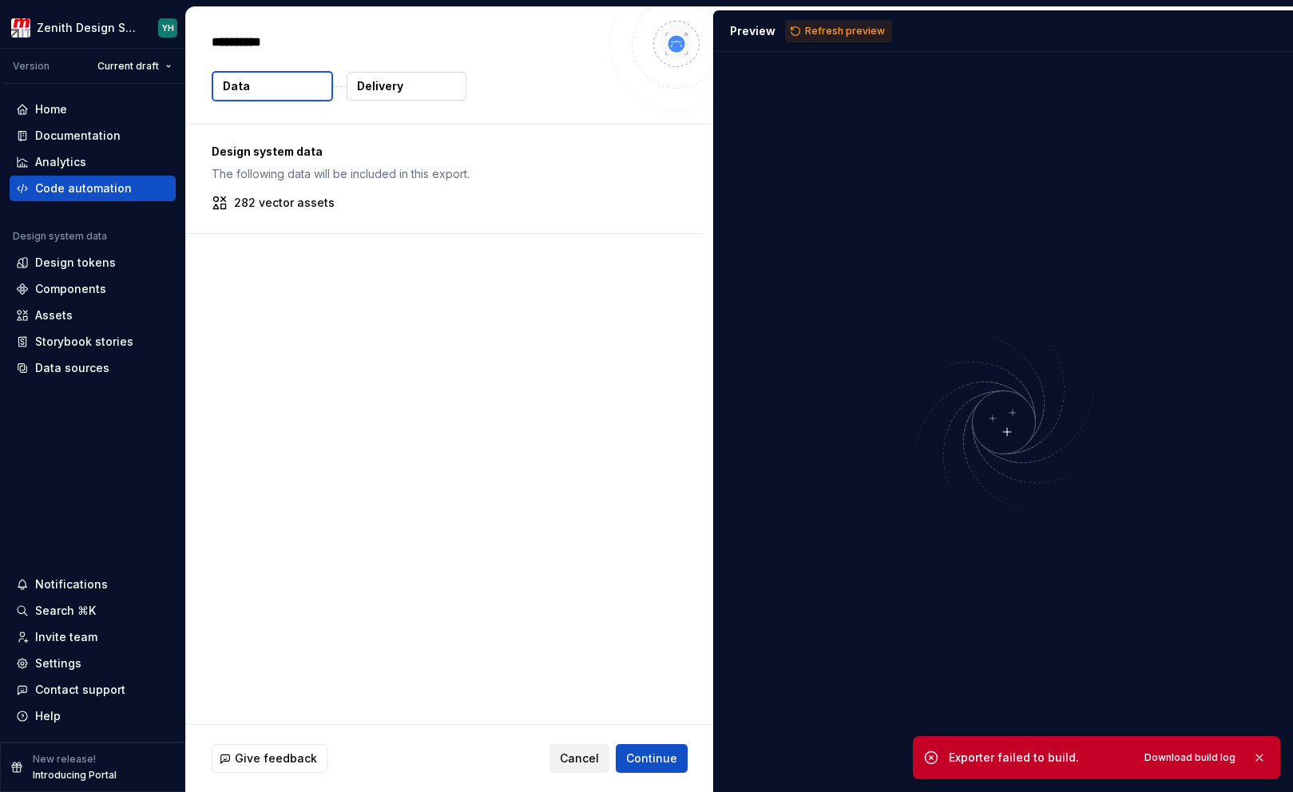
click at [586, 758] on span "Cancel" at bounding box center [579, 759] width 39 height 16
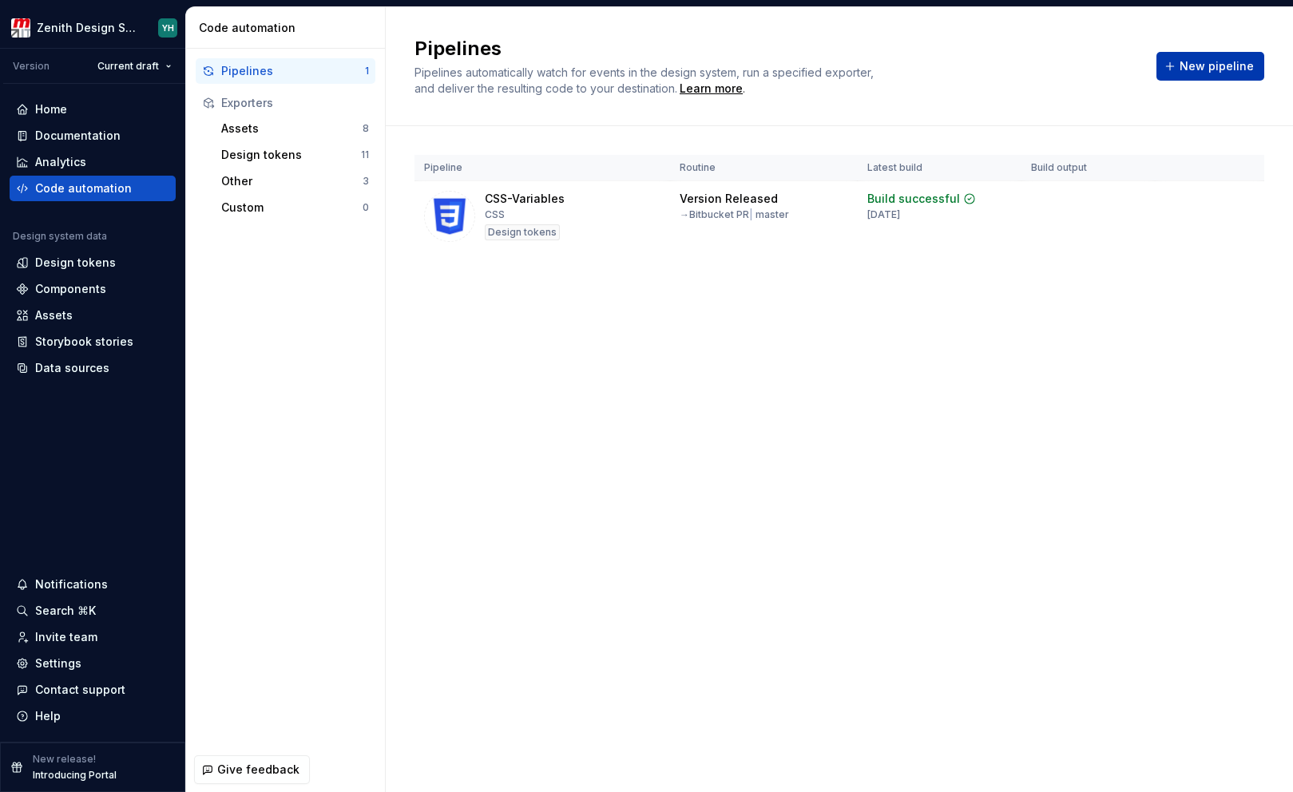
click at [1203, 58] on span "New pipeline" at bounding box center [1217, 66] width 74 height 16
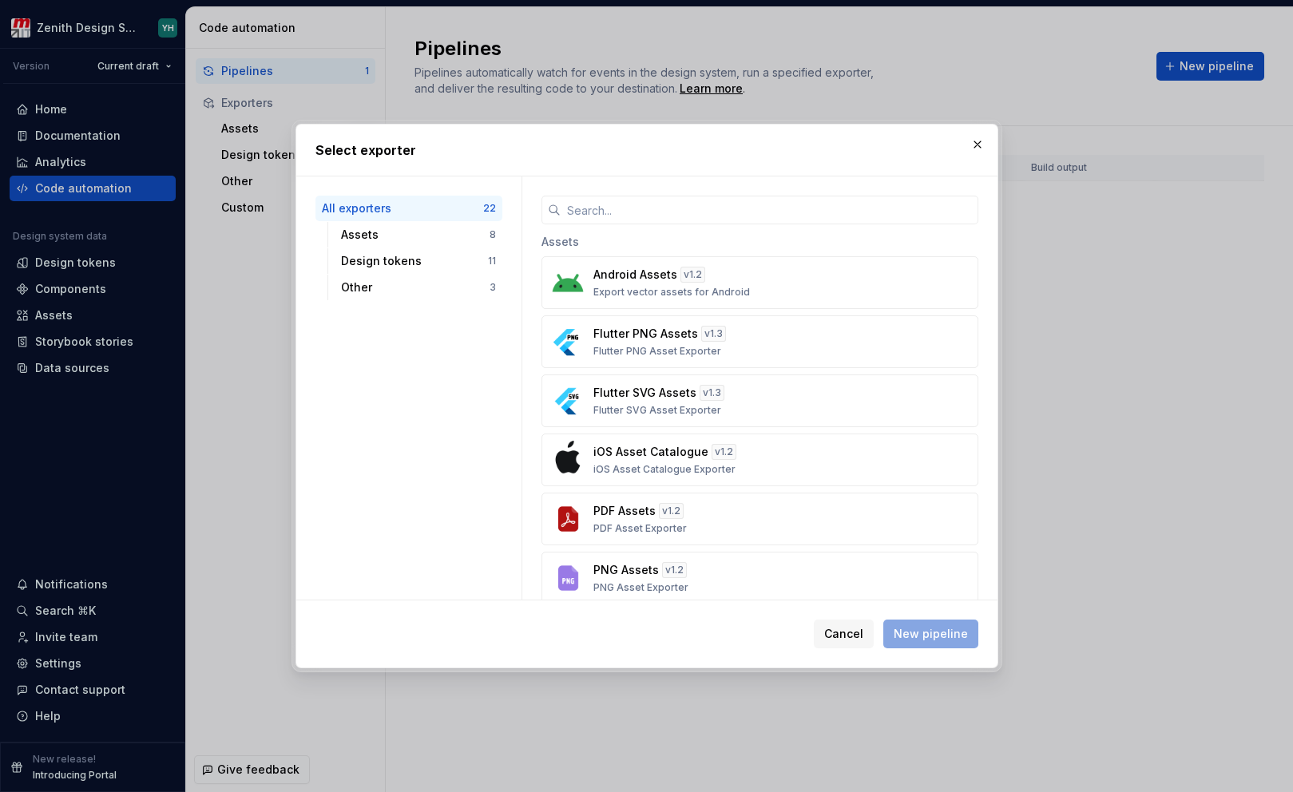
click at [394, 215] on div "All exporters" at bounding box center [402, 209] width 161 height 16
click at [394, 235] on div "Assets" at bounding box center [415, 235] width 149 height 16
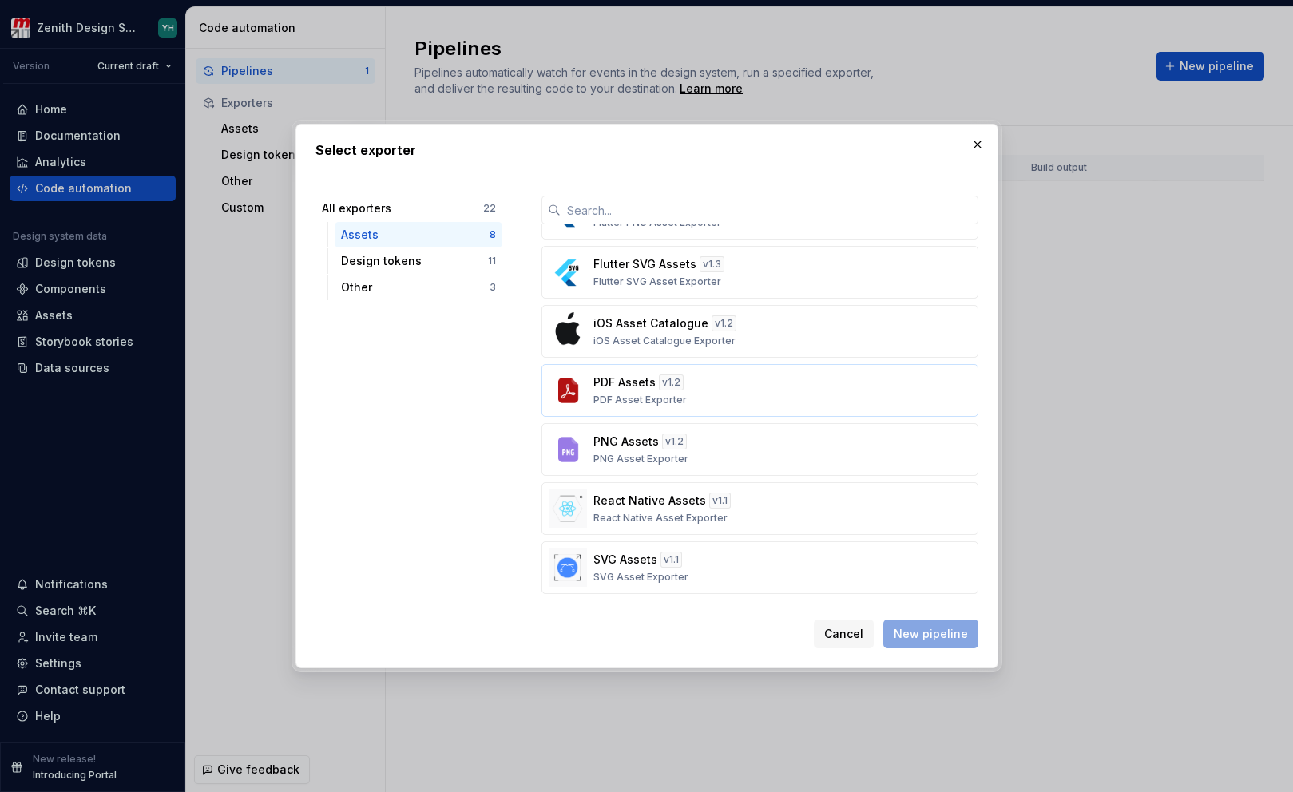
scroll to position [117, 0]
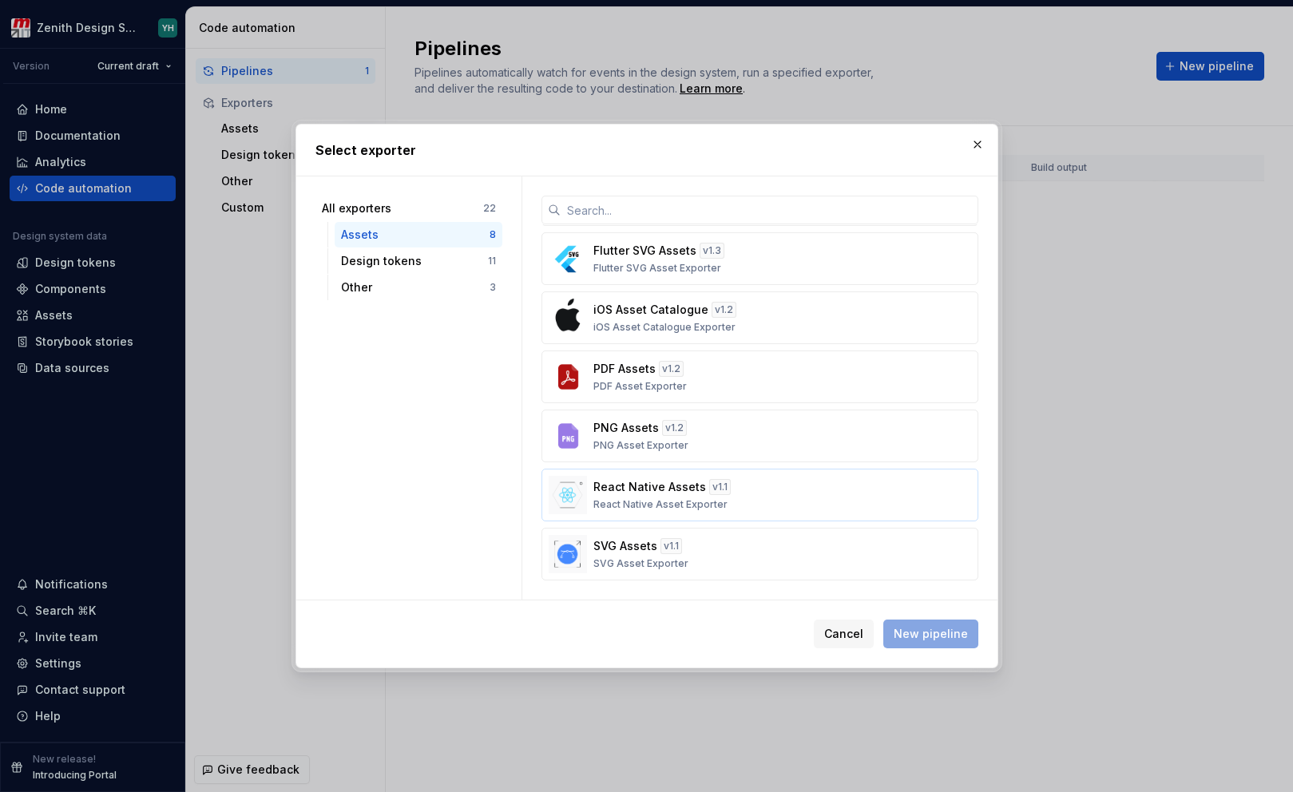
click at [663, 490] on p "React Native Assets" at bounding box center [650, 487] width 113 height 16
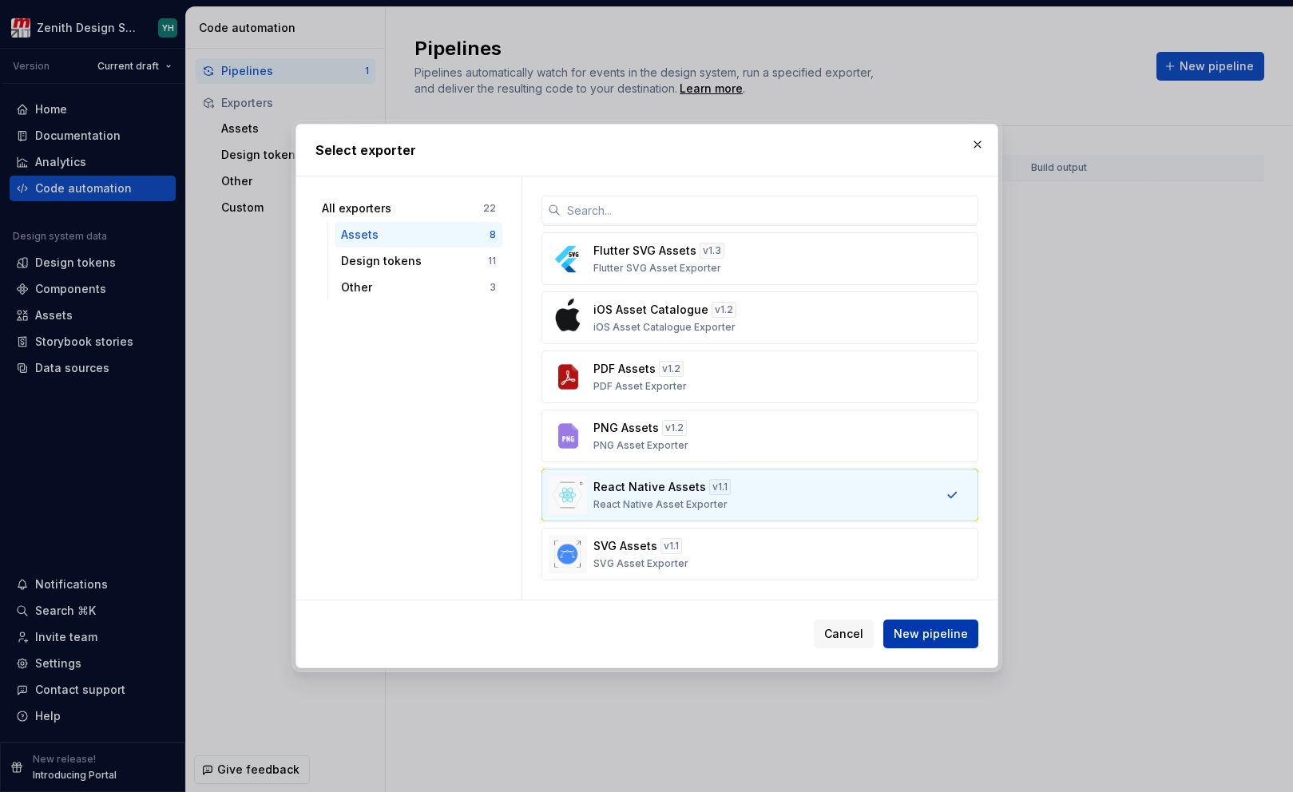
click at [939, 638] on span "New pipeline" at bounding box center [931, 634] width 74 height 16
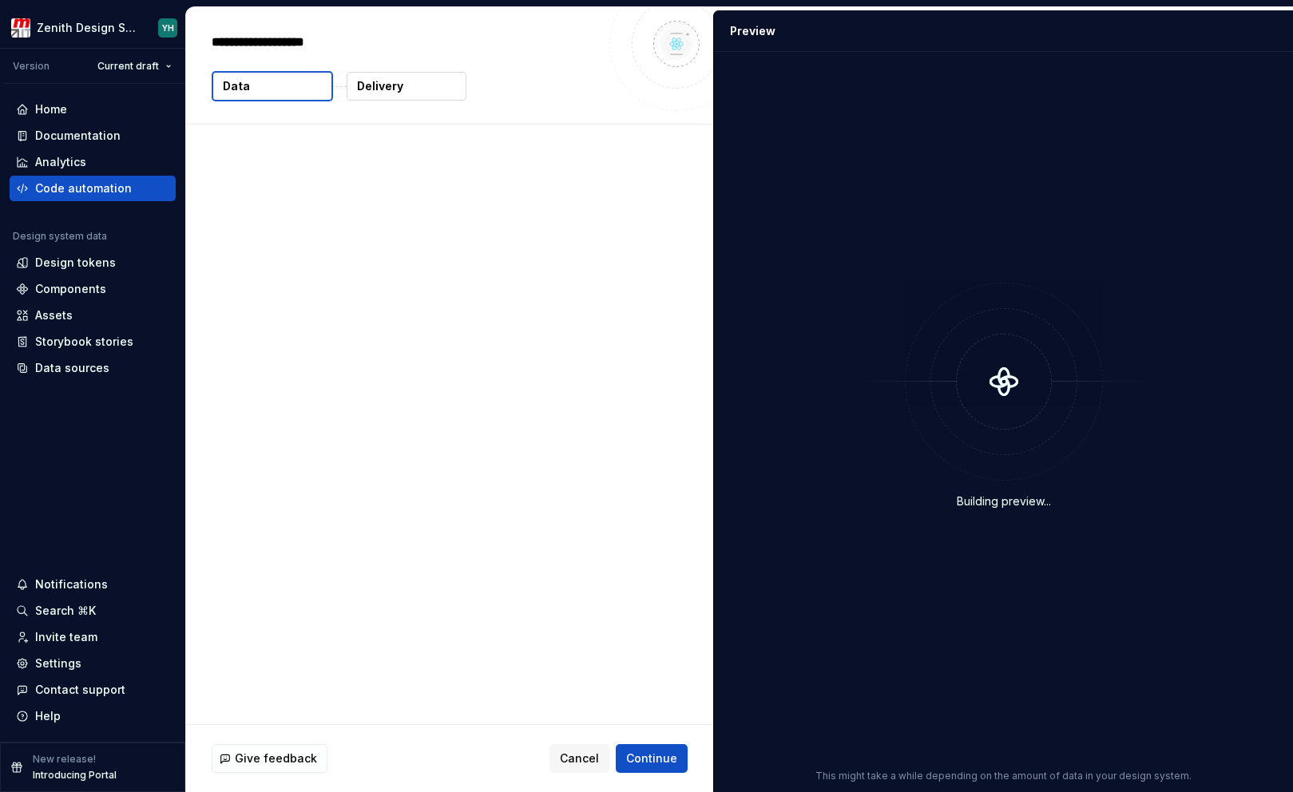
type textarea "*"
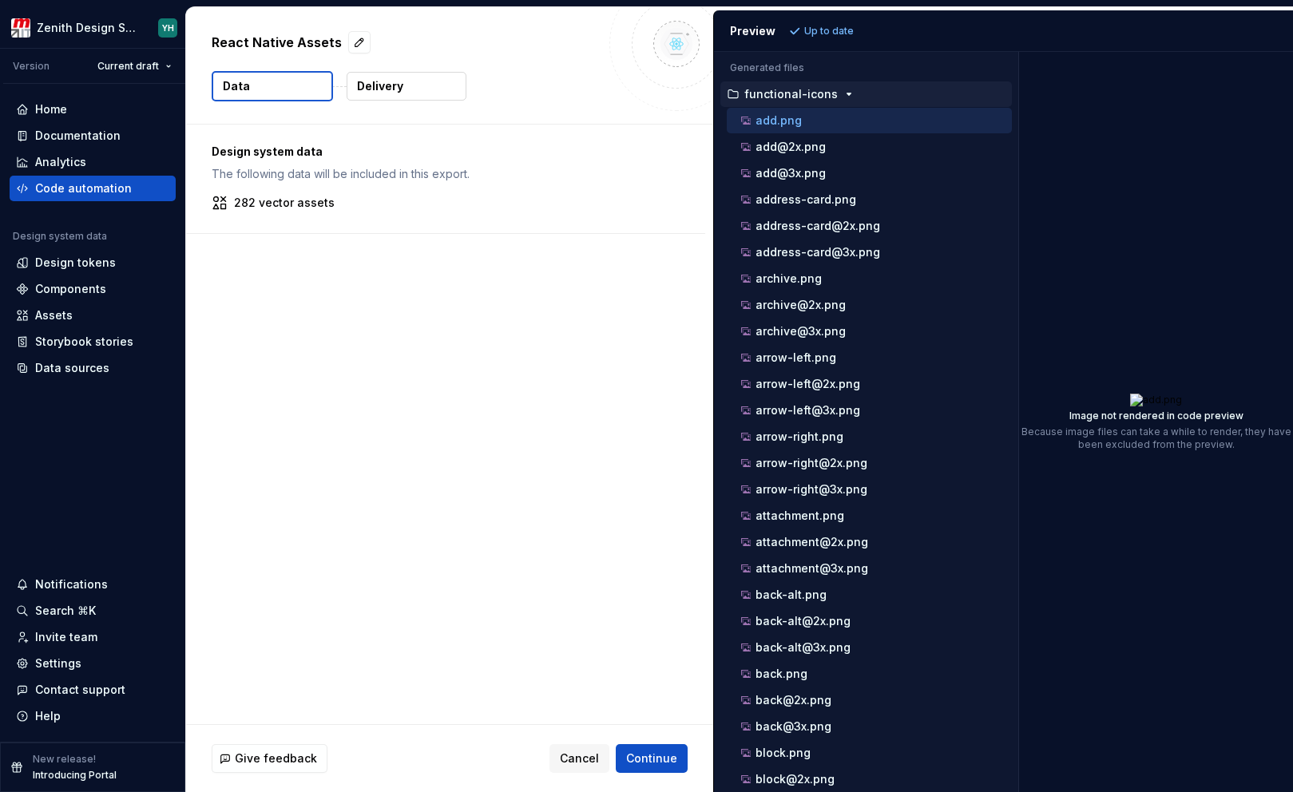
click at [1019, 153] on div "Generated files Accessibility guide for tree . Navigate the tree with the arrow…" at bounding box center [1003, 422] width 579 height 741
click at [801, 143] on p "add@2x.png" at bounding box center [791, 147] width 70 height 13
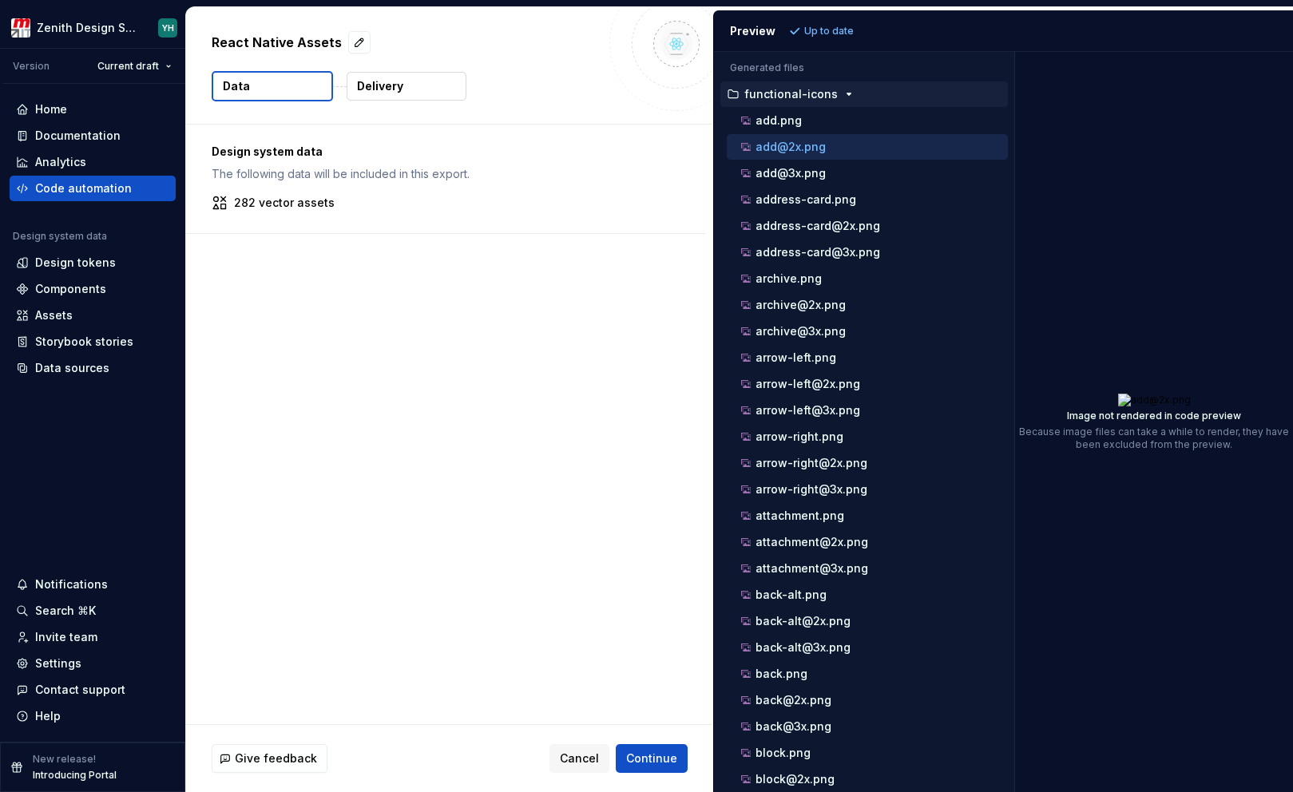
click at [788, 93] on p "functional-icons" at bounding box center [791, 94] width 93 height 13
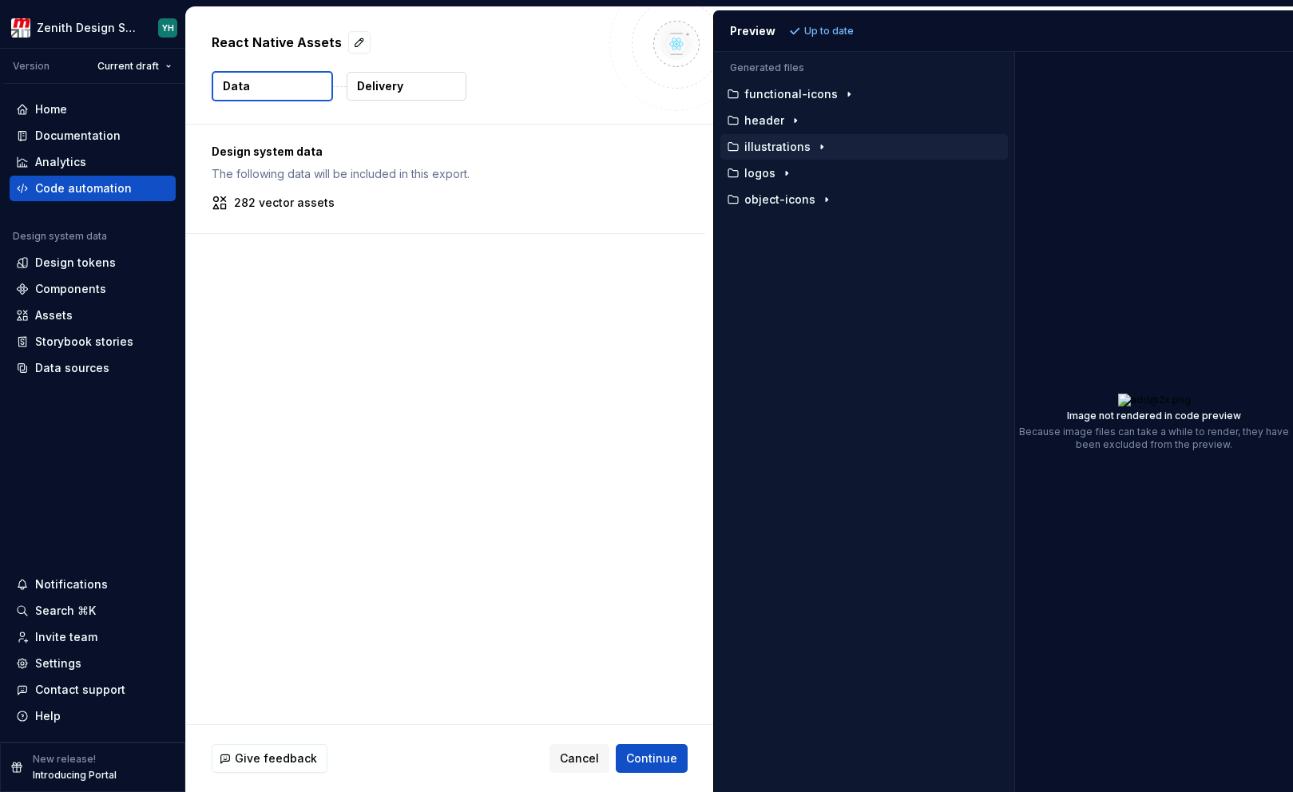
click at [812, 150] on div "button" at bounding box center [821, 147] width 19 height 13
